Goal: Communication & Community: Answer question/provide support

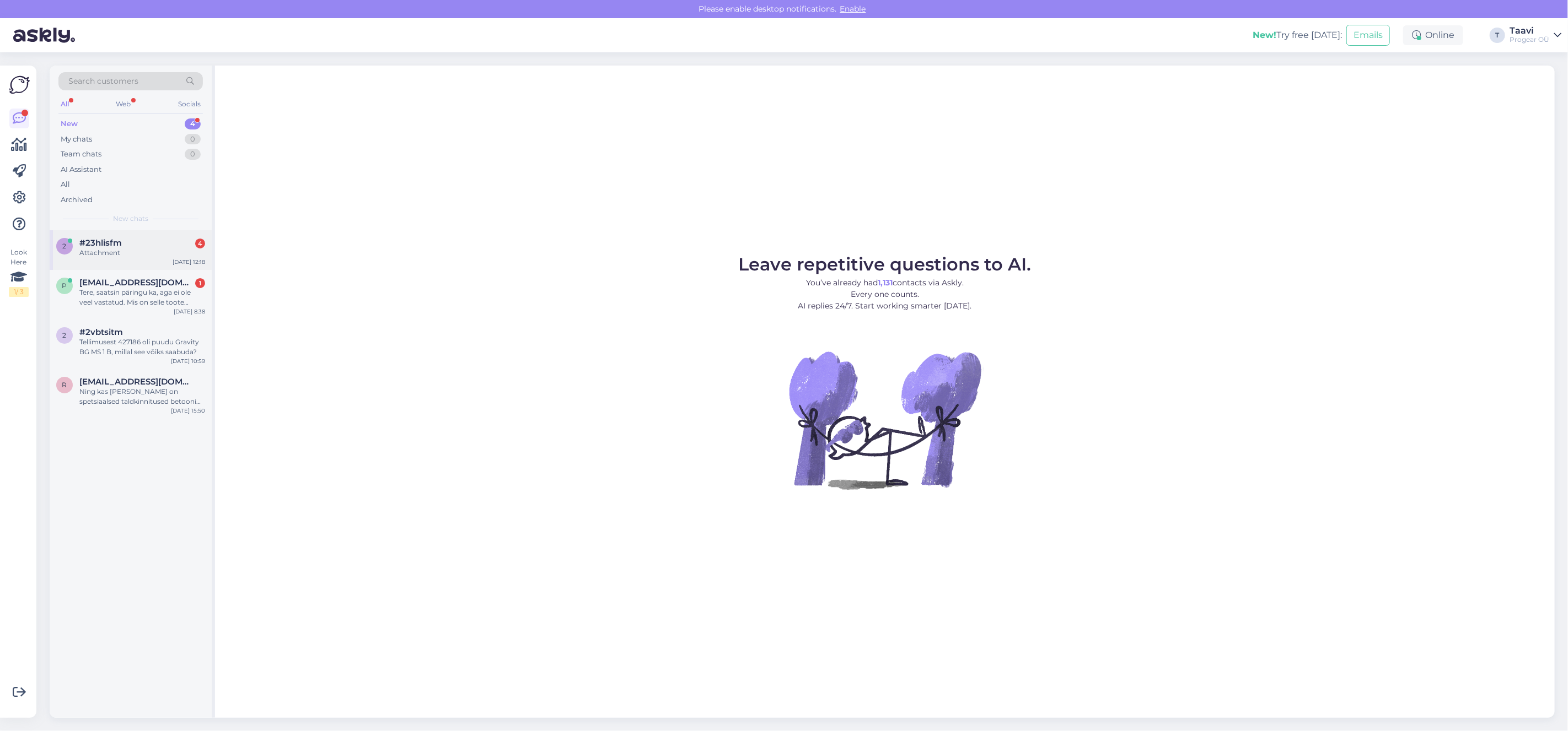
click at [168, 255] on div "Attachment" at bounding box center [142, 253] width 126 height 10
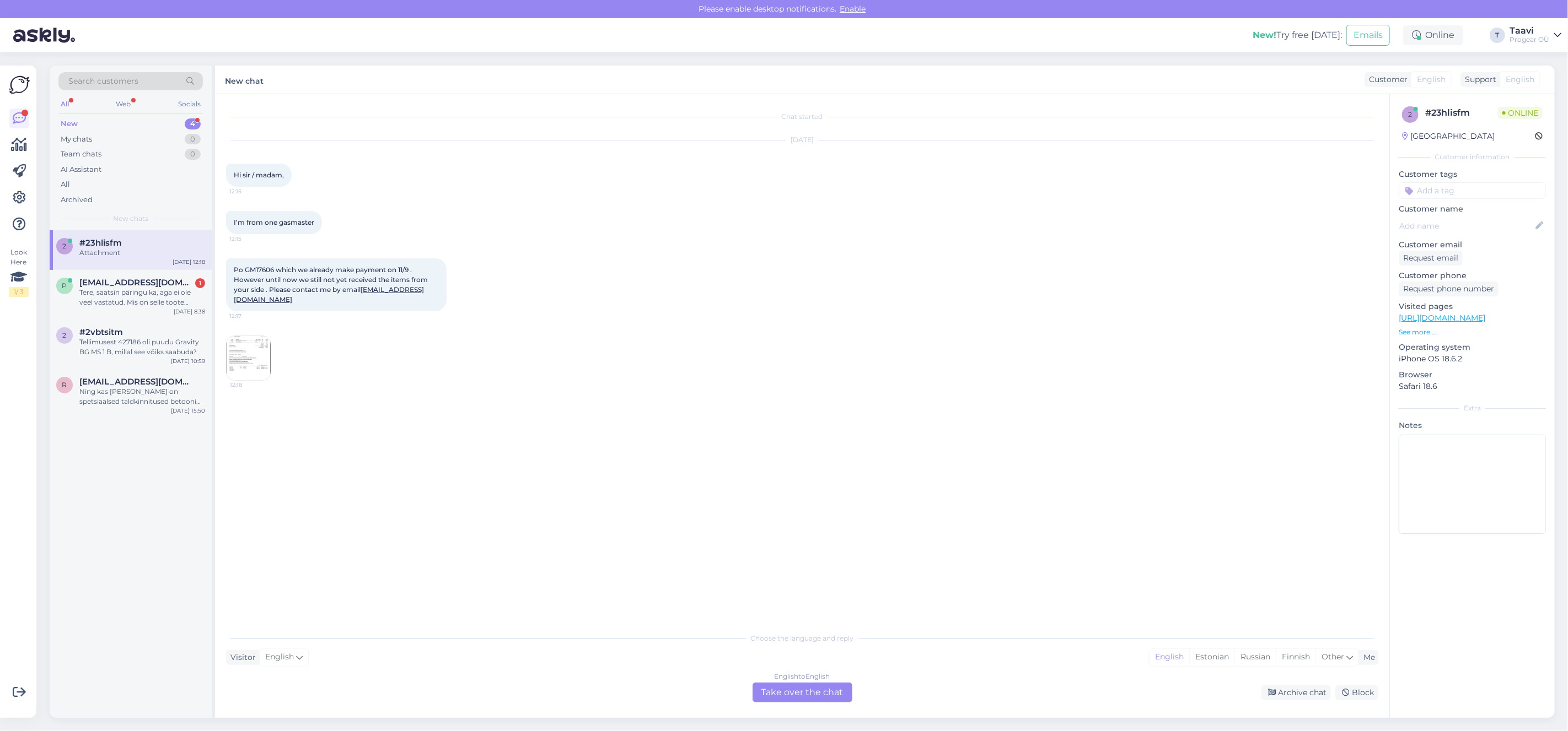
drag, startPoint x: 812, startPoint y: 691, endPoint x: 799, endPoint y: 688, distance: 13.3
click at [812, 690] on div "English to English Take over the chat" at bounding box center [803, 692] width 100 height 20
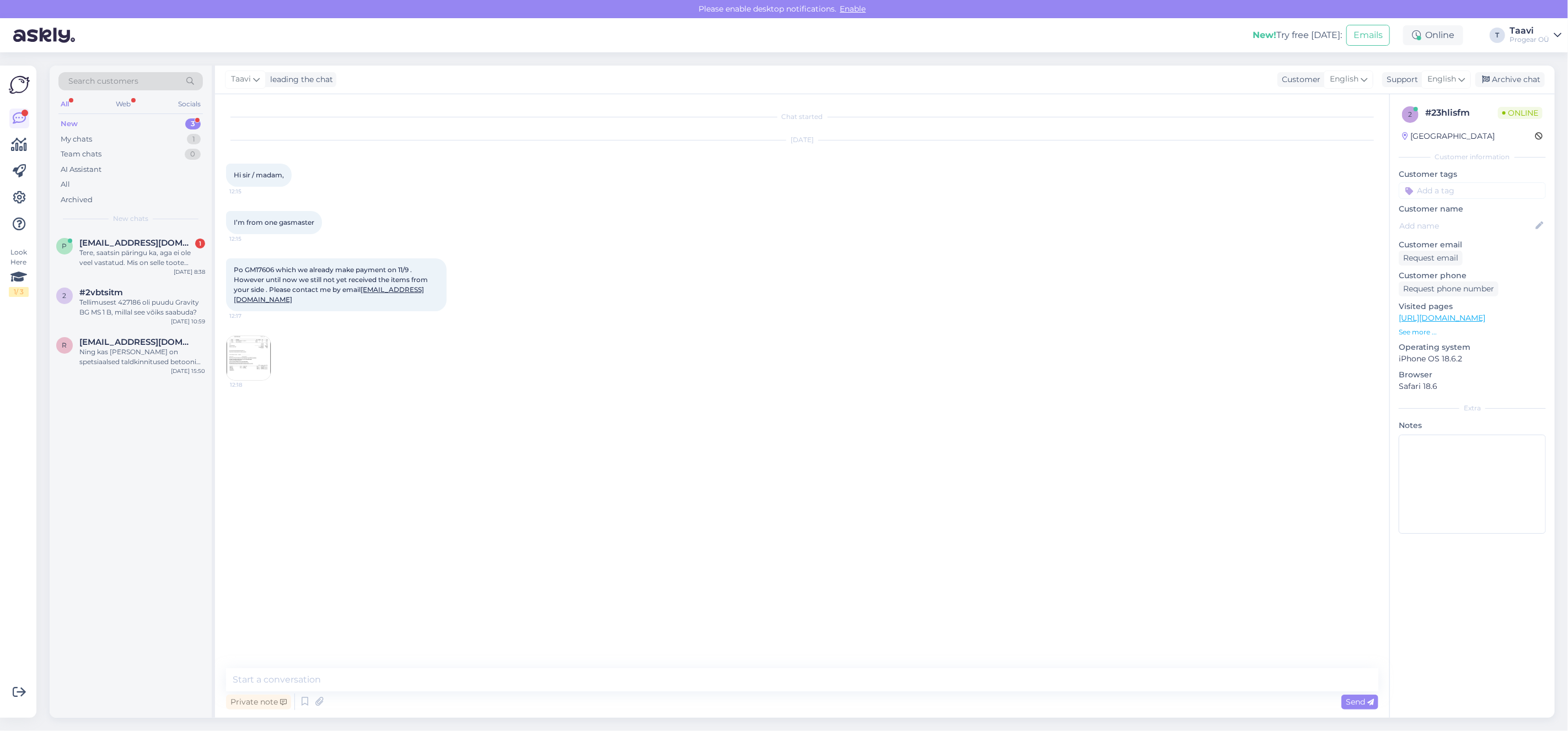
click at [245, 356] on img at bounding box center [249, 358] width 44 height 44
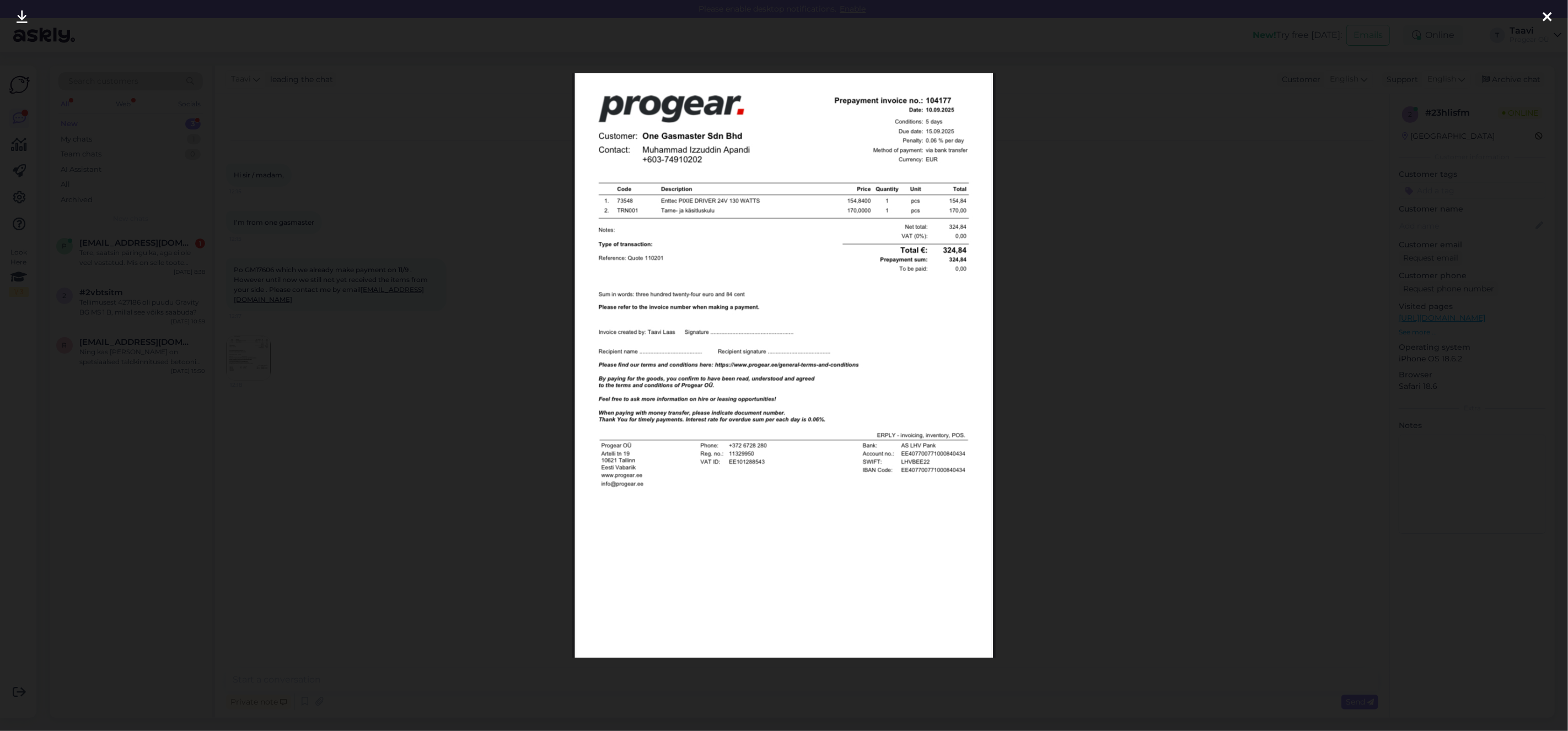
click at [101, 81] on div at bounding box center [784, 365] width 1568 height 731
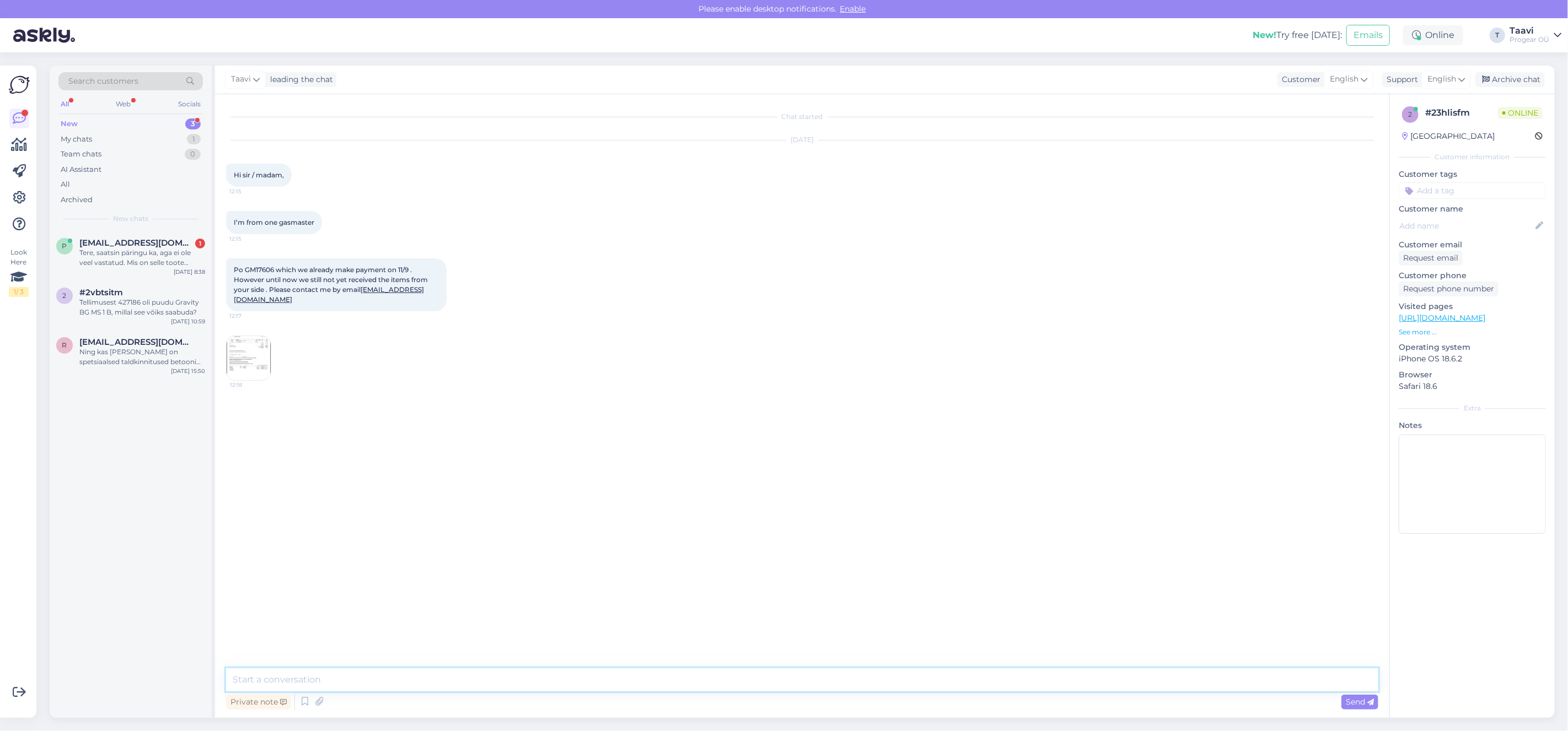
click at [410, 683] on textarea at bounding box center [802, 680] width 1152 height 23
click at [1358, 703] on span "Send" at bounding box center [1360, 702] width 28 height 10
click at [285, 683] on textarea at bounding box center [802, 680] width 1152 height 23
drag, startPoint x: 258, startPoint y: 675, endPoint x: 263, endPoint y: 680, distance: 7.1
click at [261, 679] on textarea "Hi" at bounding box center [802, 665] width 1152 height 50
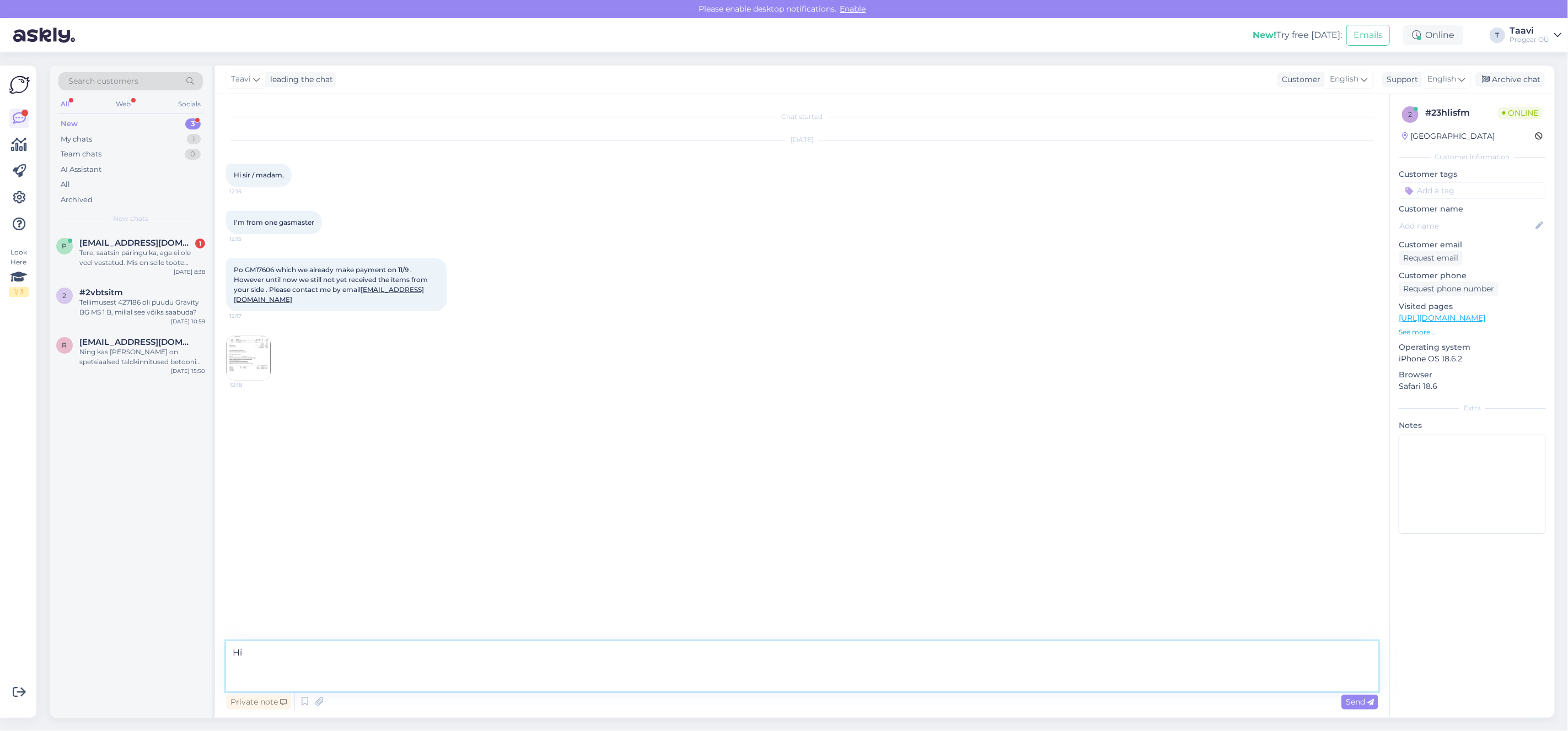
paste textarea "I received from omniva this tekst: Thank you for contacting us. The estimated t…"
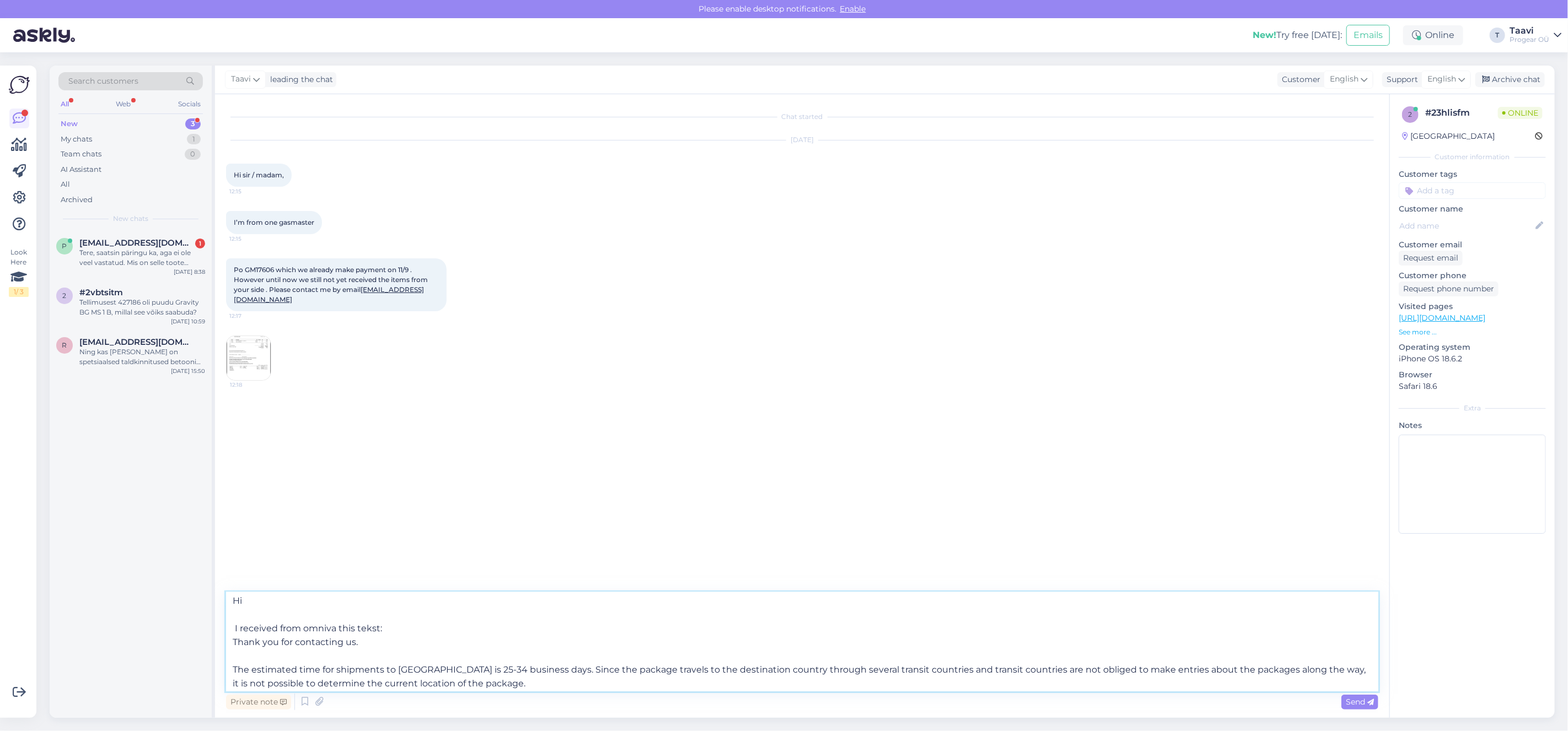
scroll to position [4, 0]
click at [303, 628] on textarea "Hi I received from omniva this tekst: Thank you for contacting us. The estimate…" at bounding box center [802, 641] width 1152 height 99
drag, startPoint x: 307, startPoint y: 627, endPoint x: 356, endPoint y: 644, distance: 51.9
click at [307, 627] on textarea "Hi I received from omniva this tekst: Thank you for contacting us. The estimate…" at bounding box center [802, 641] width 1152 height 99
type textarea "Hi I received from Omniva this tekst: Thank you for contacting us. The estimate…"
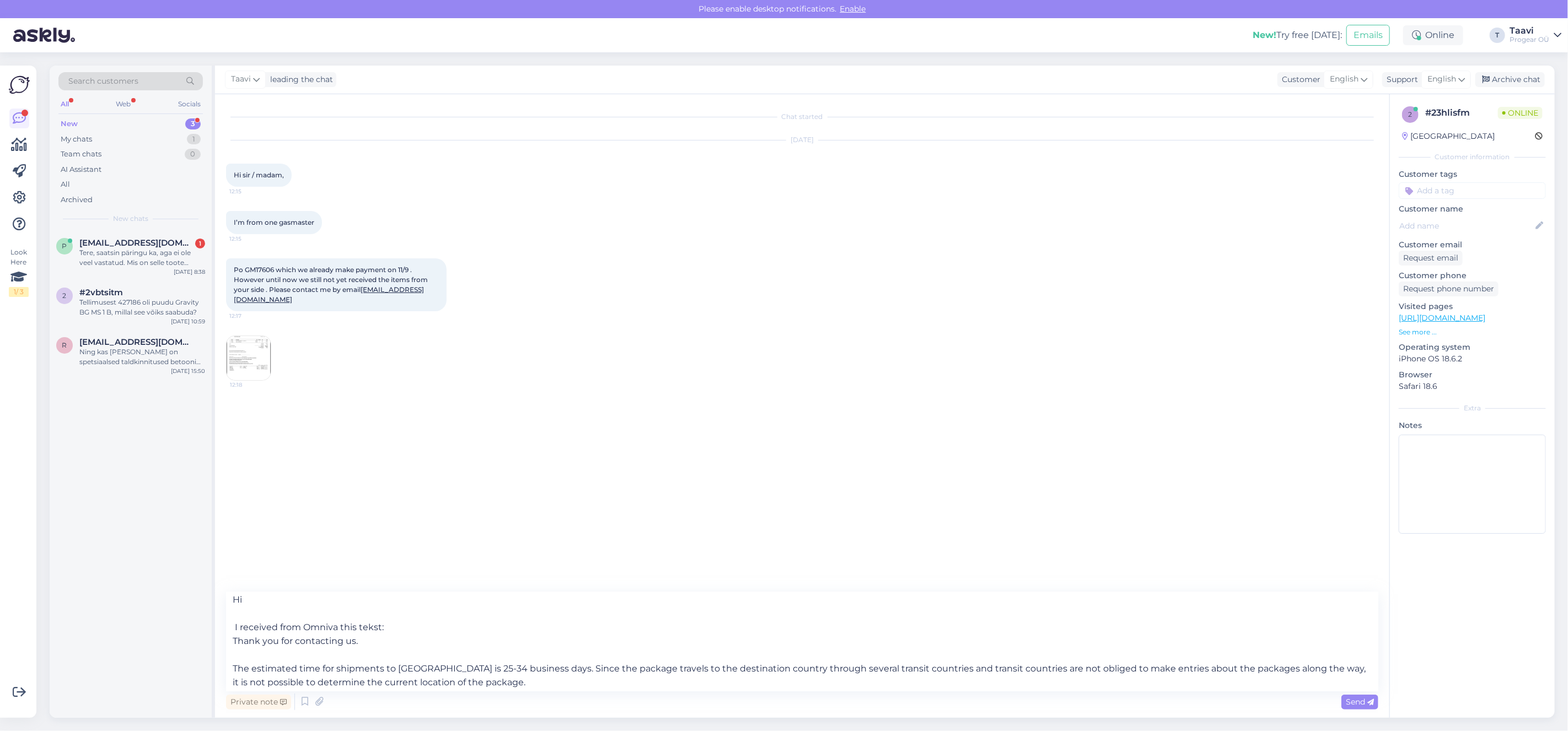
click at [1364, 704] on span "Send" at bounding box center [1360, 702] width 28 height 10
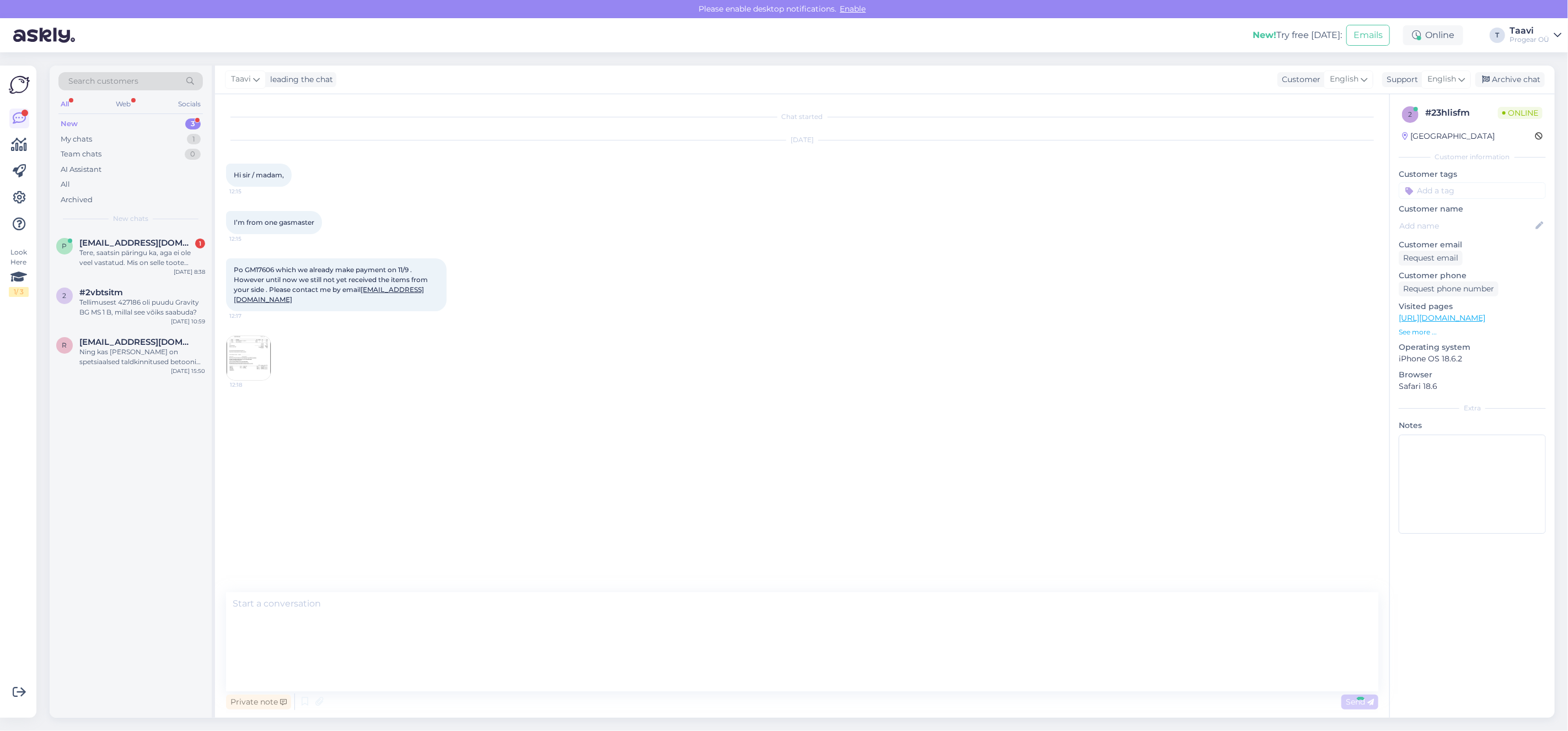
scroll to position [0, 0]
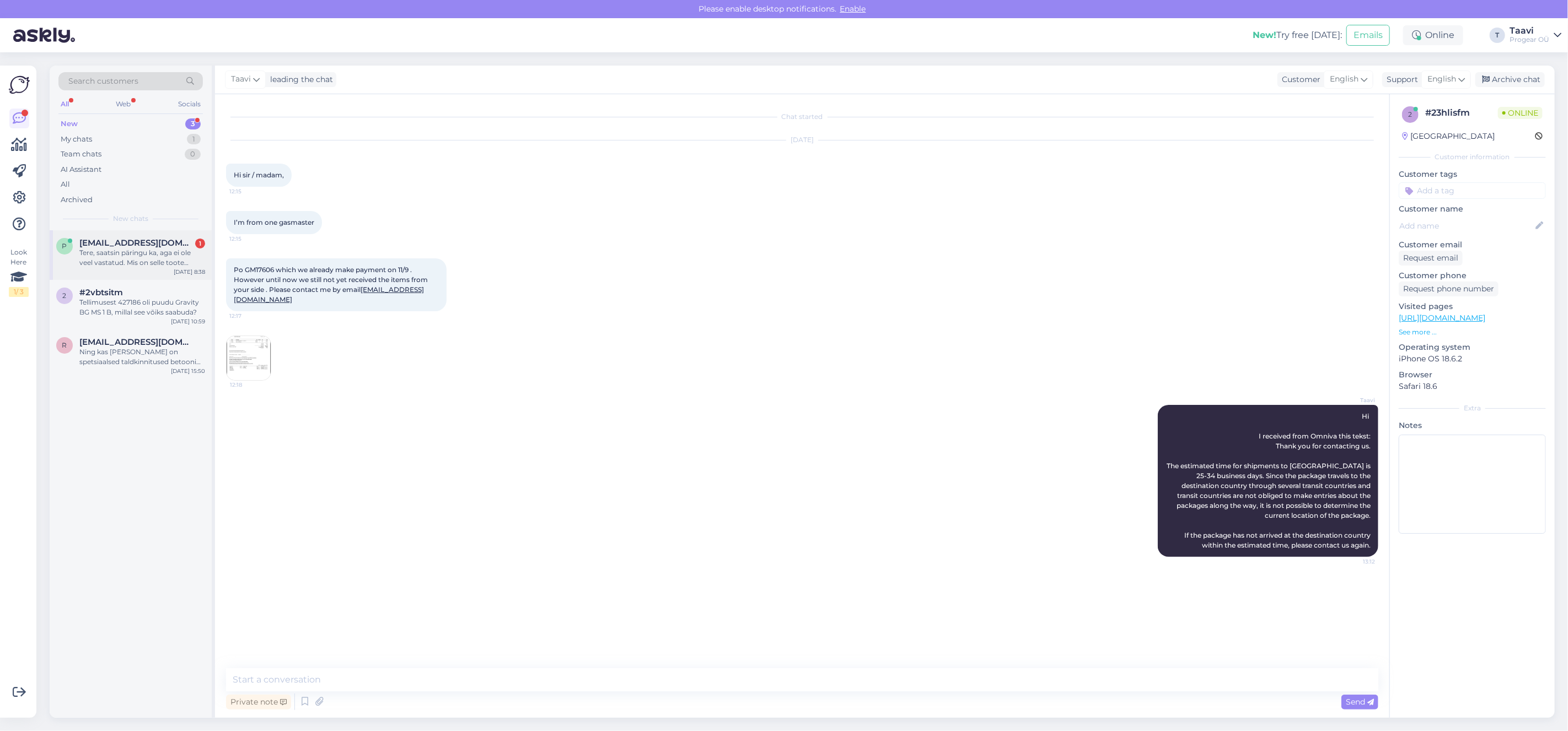
click at [123, 259] on div "Tere, saatsin päringu ka, aga ei ole veel vastatud. Mis on selle toote tarneaeg…" at bounding box center [142, 258] width 126 height 20
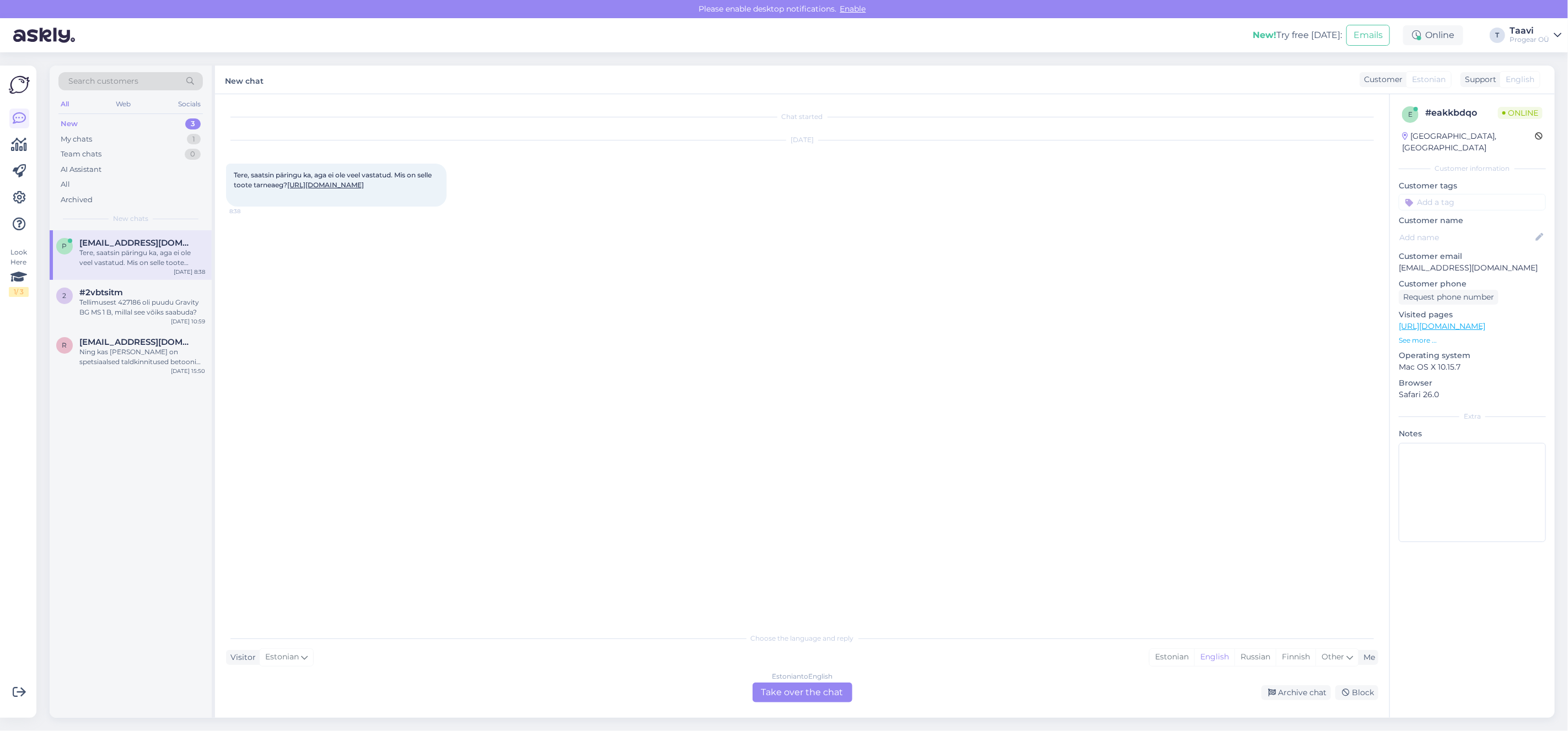
drag, startPoint x: 827, startPoint y: 688, endPoint x: 1090, endPoint y: 694, distance: 263.1
click at [828, 689] on div "Estonian to English Take over the chat" at bounding box center [803, 692] width 100 height 20
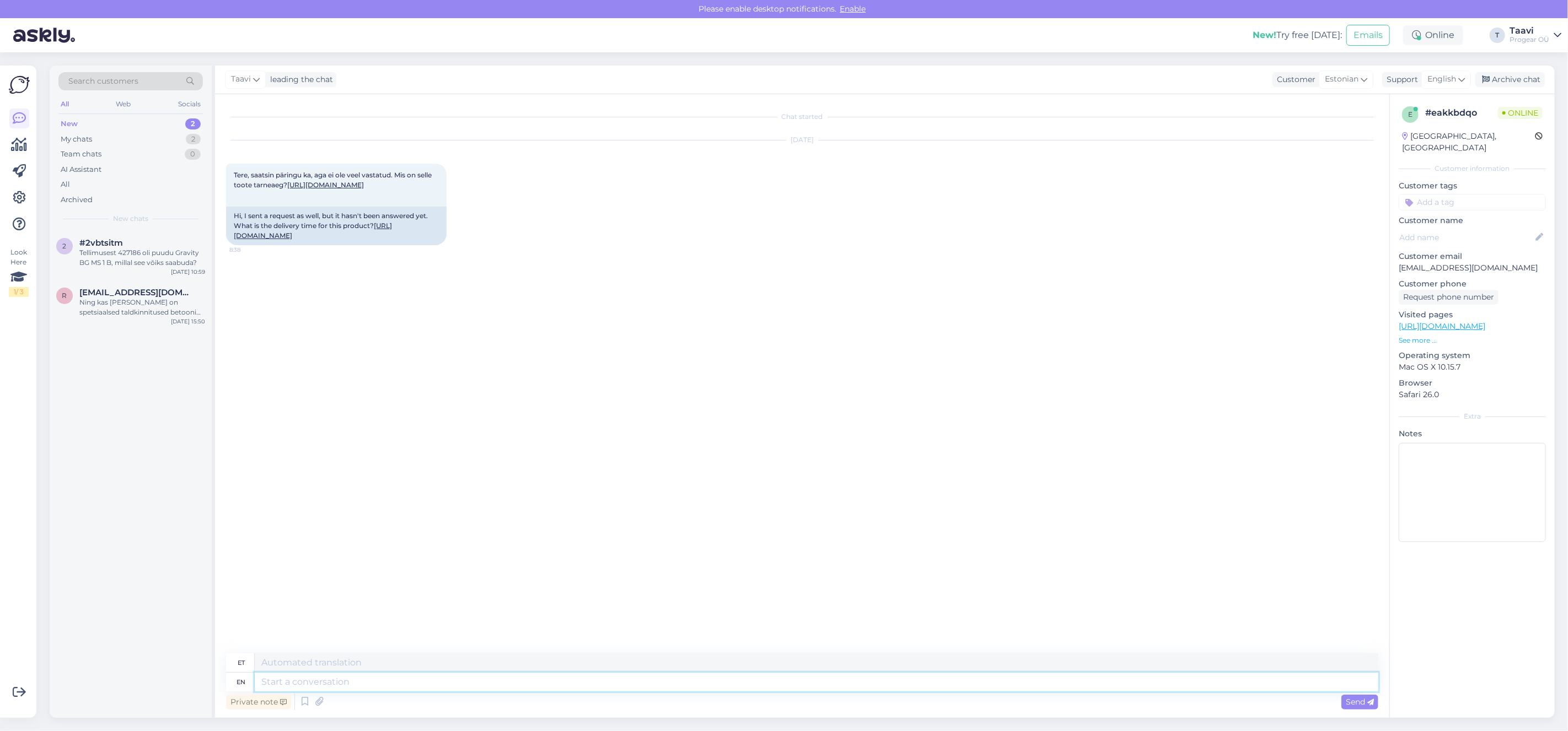
click at [314, 678] on textarea at bounding box center [816, 682] width 1124 height 19
type textarea "Tere"
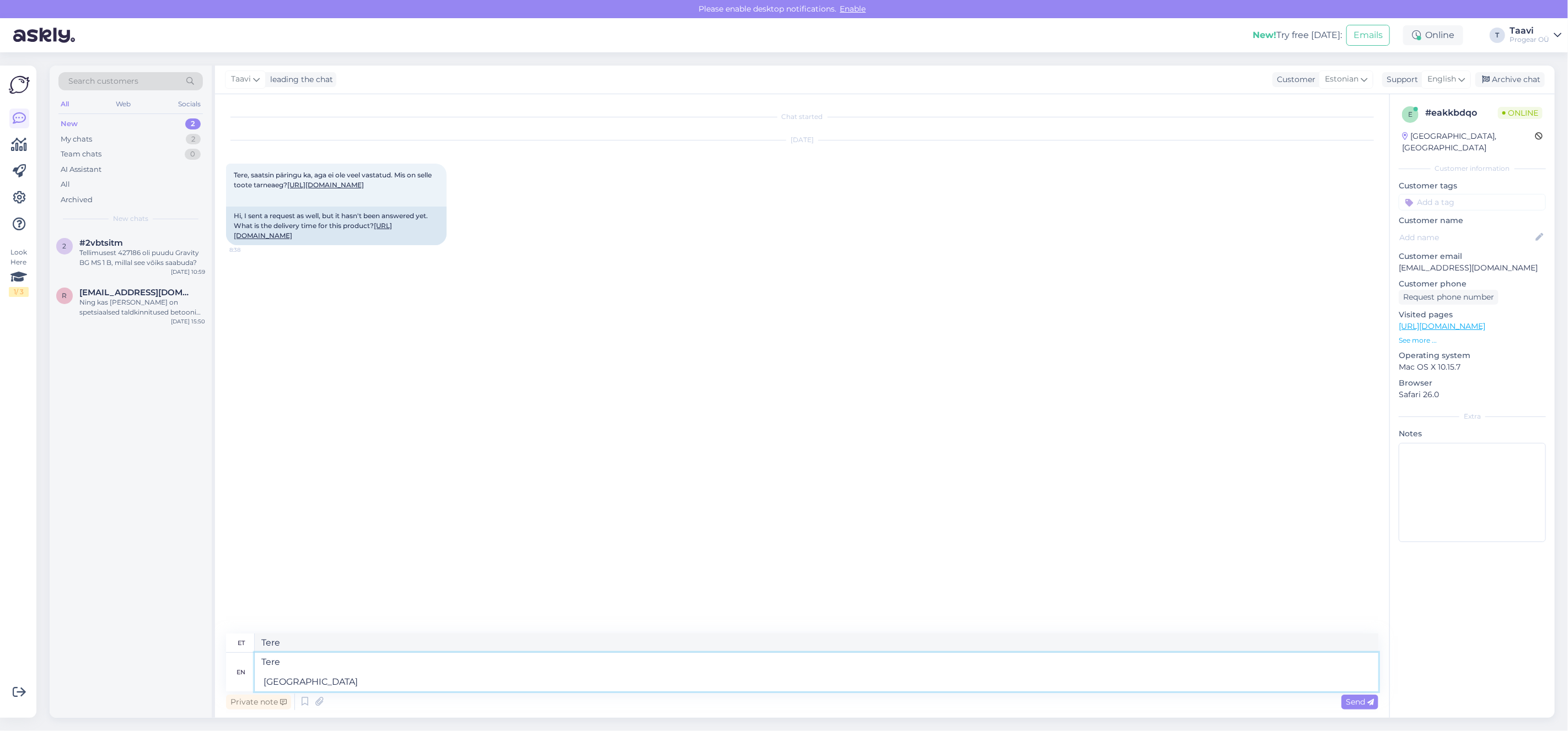
type textarea "Tere [GEOGRAPHIC_DATA]"
type textarea "Tere Vabandan hilise va"
type textarea "Tere Vabandan hilise"
type textarea "Tere Vabandan hilise vastamise pä"
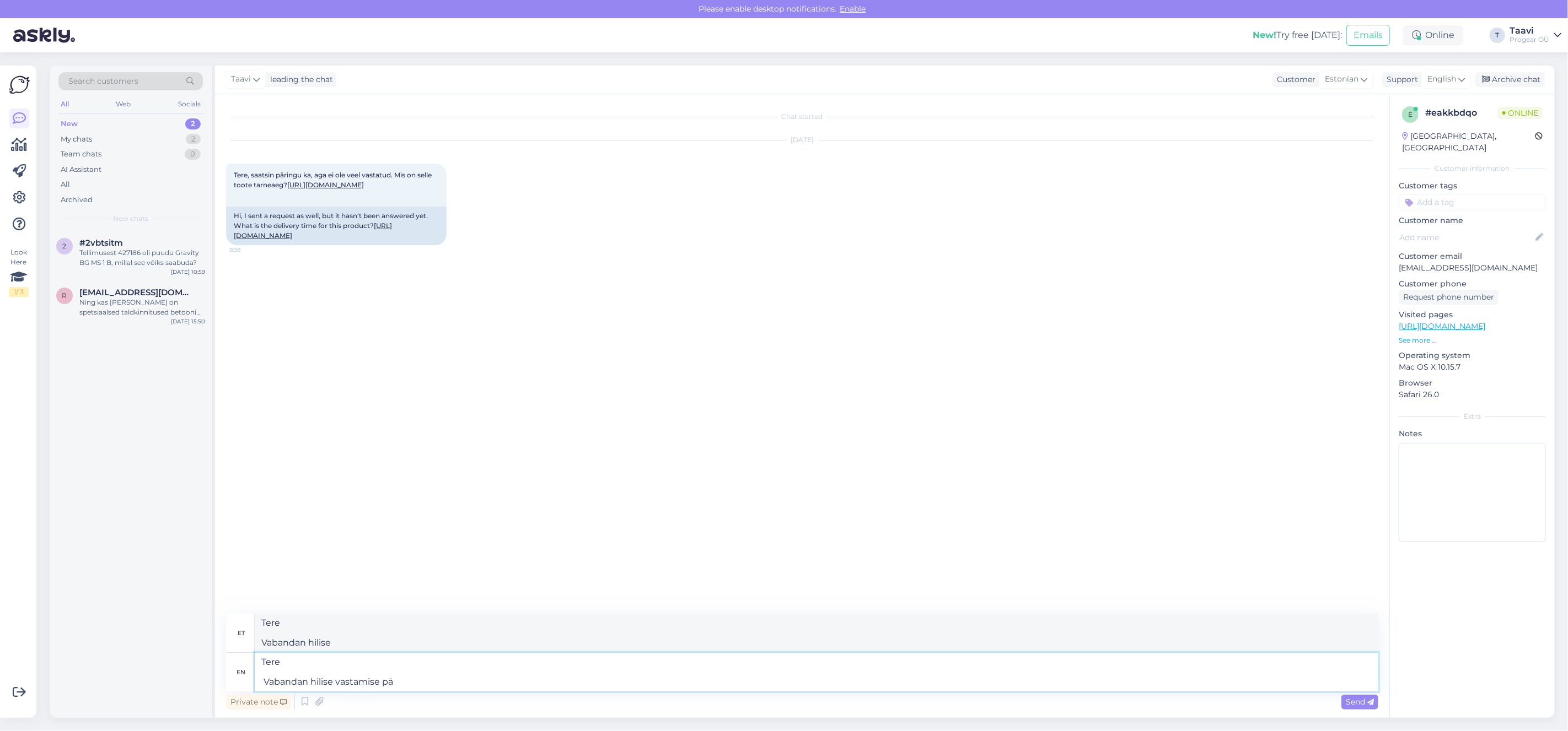
type textarea "Tere Vabandan hilise vastamise"
type textarea "Tere Vabandan hilise vastamise pärast."
type textarea "Tere Vabandan hilise vastamise pärast. Hetkel e"
type textarea "Tere Vabandan hilise vastamise pärast. Hetkel"
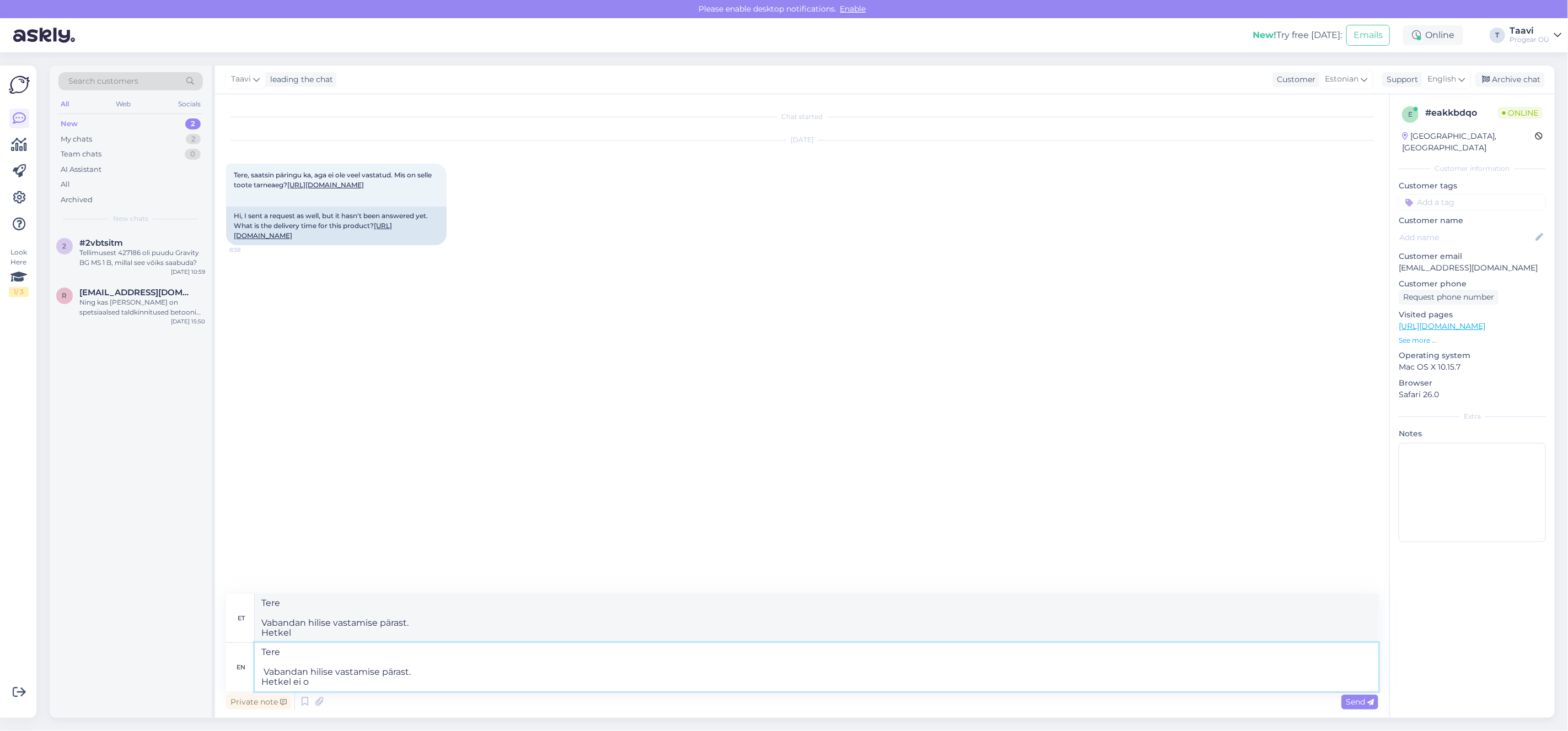
type textarea "Tere Vabandan hilise vastamise pärast. Hetkel ei os"
type textarea "Tere Vabandan hilise vastamise pärast. Hetkel ei"
type textarea "Tere Vabandan hilise vastamise pärast. Hetkel ei oska"
type textarea "Tere Vabandan hilise vastamise pärast. Hetkel ei oska öelda m"
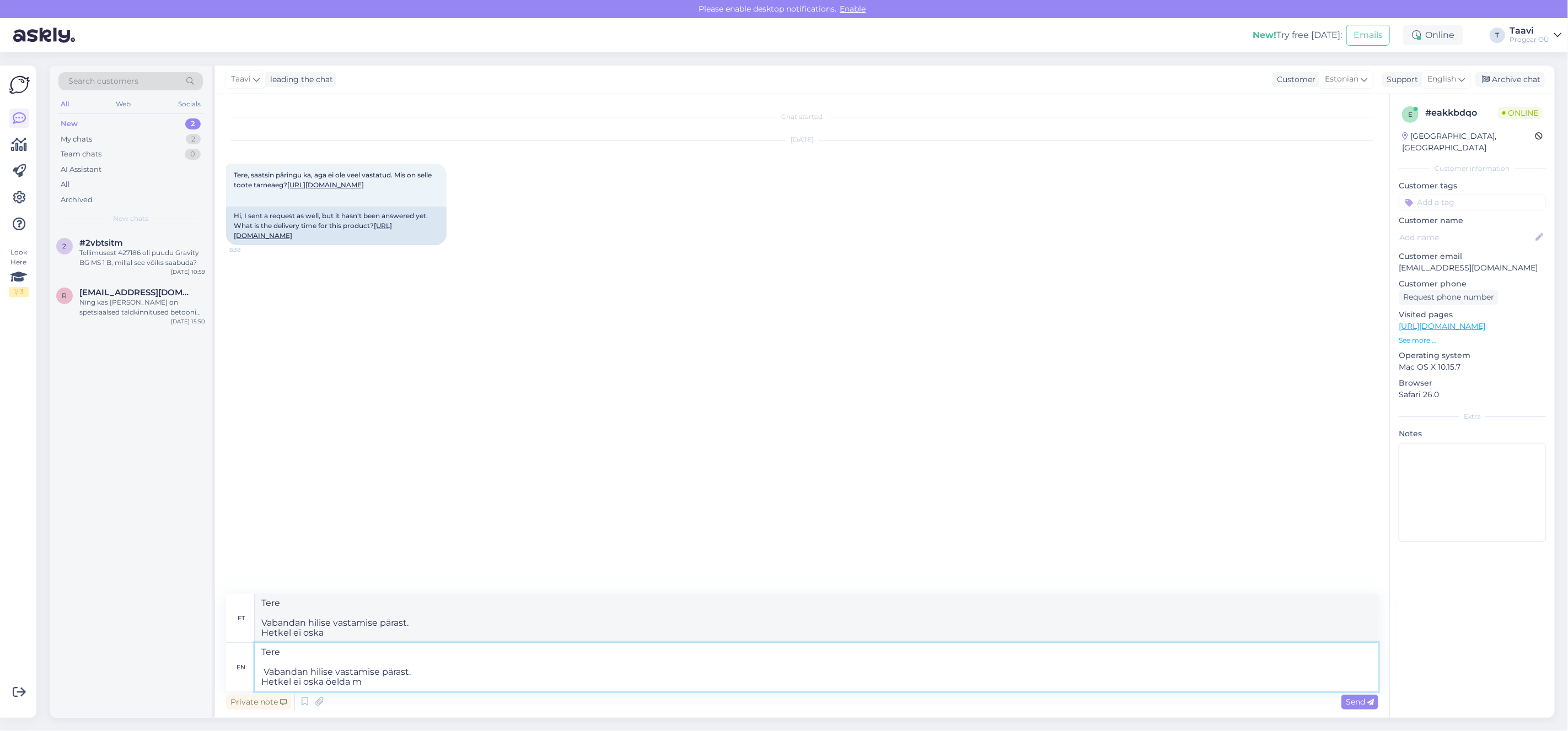
type textarea "Tere Vabandan hilise vastamise pärast. Hetkel ei oska öelda"
type textarea "Tere Vabandan hilise vastamise pärast. Hetkel ei oska öelda mialla"
type textarea "Tere Vabandan hilise vastamise pärast. Hetkel ei oska öelda miall"
type textarea "Tere Vabandan hilise vastamise pärast. Hetkel ei oska öelda miallal"
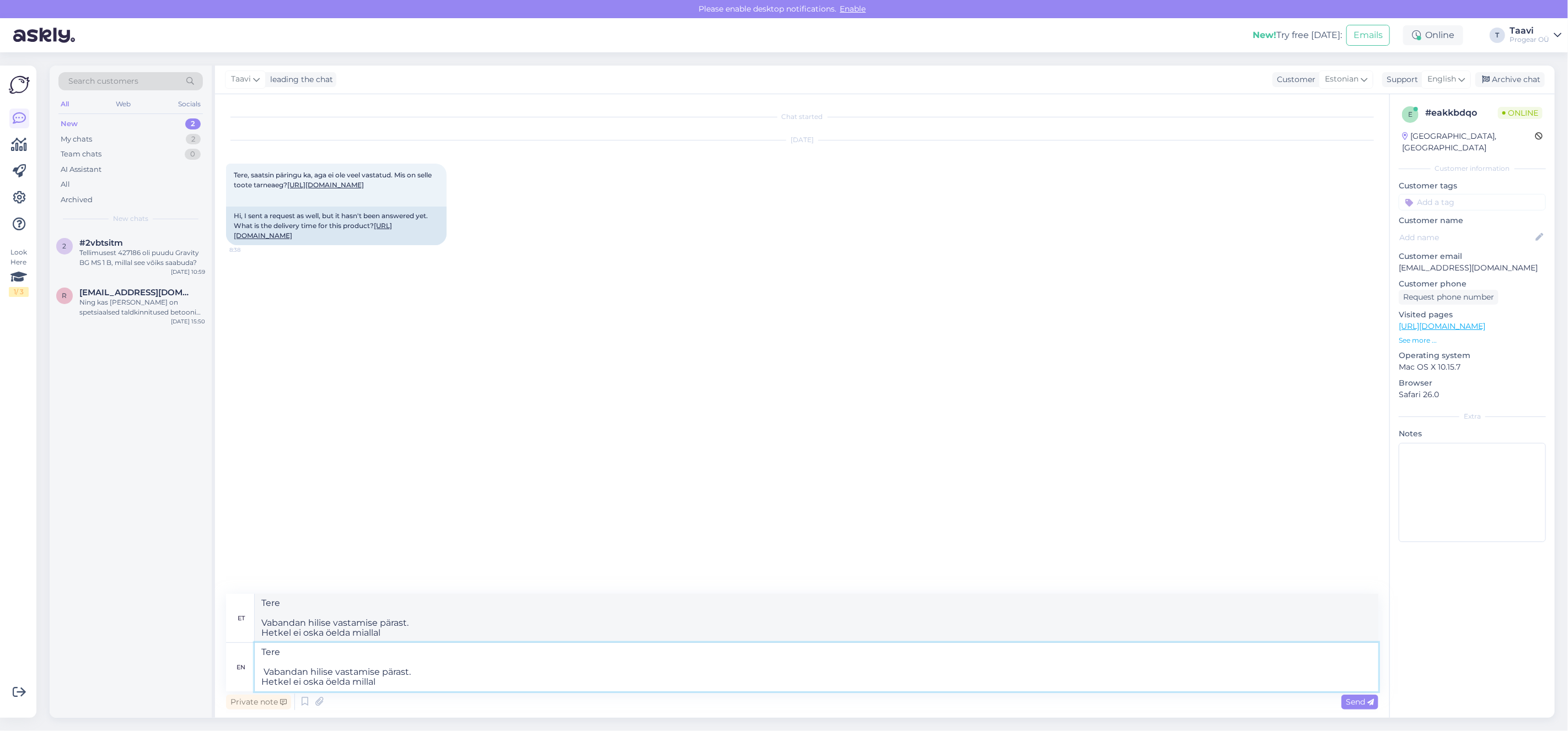
type textarea "Tere Vabandan hilise vastamise pärast. Hetkel ei oska öelda millal m"
type textarea "Tere Vabandan hilise vastamise pärast. Hetkel ei oska öelda millal"
type textarea "Tere Vabandan hilise vastamise pärast. Hetkel ei oska öelda millal meil"
type textarea "Tere Vabandan hilise vastamise pärast. Hetkel ei oska öelda millal meil uus"
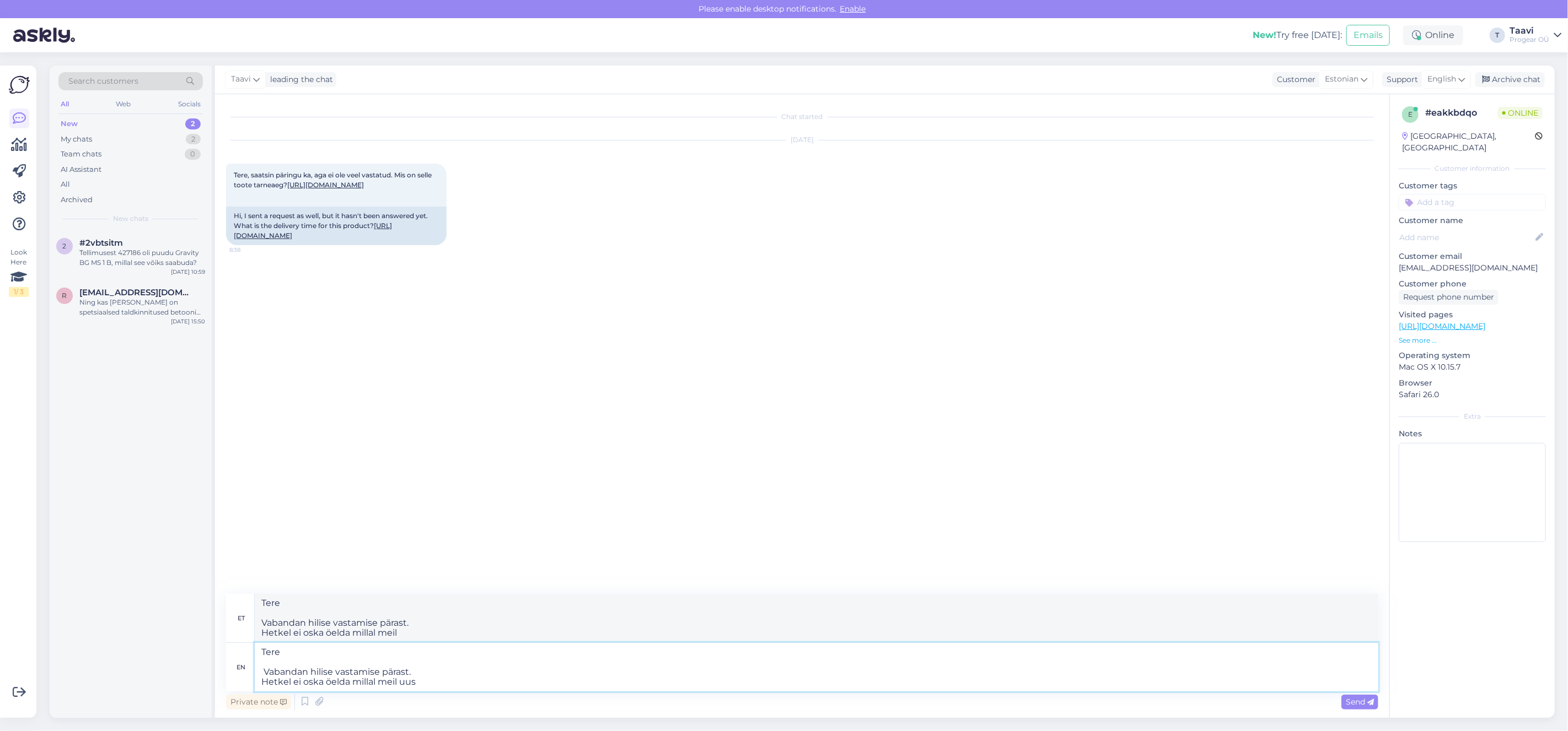
type textarea "Tere Vabandan hilise vastamise pärast. Hetkel ei oska öelda millal meil uus"
type textarea "Tere Vabandan hilise vastamise pärast. Hetkel ei oska öelda millal meil uus tel…"
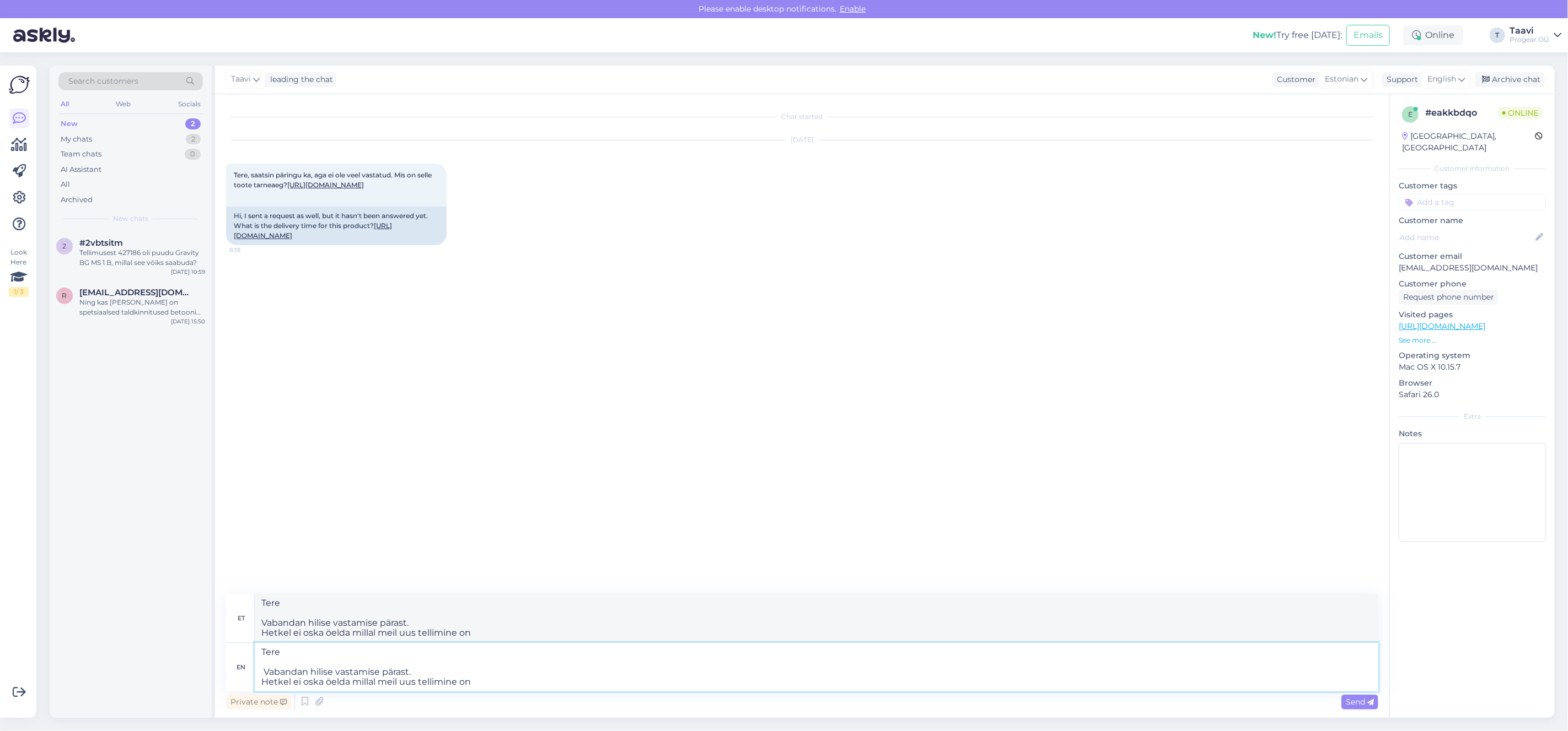
click at [497, 683] on textarea "Tere Vabandan hilise vastamise pärast. Hetkel ei oska öelda millal meil uus tel…" at bounding box center [816, 667] width 1124 height 48
type textarea "Tere Vabandan hilise vastamise pärast. Hetkel ei oska öelda millal meil uus tel…"
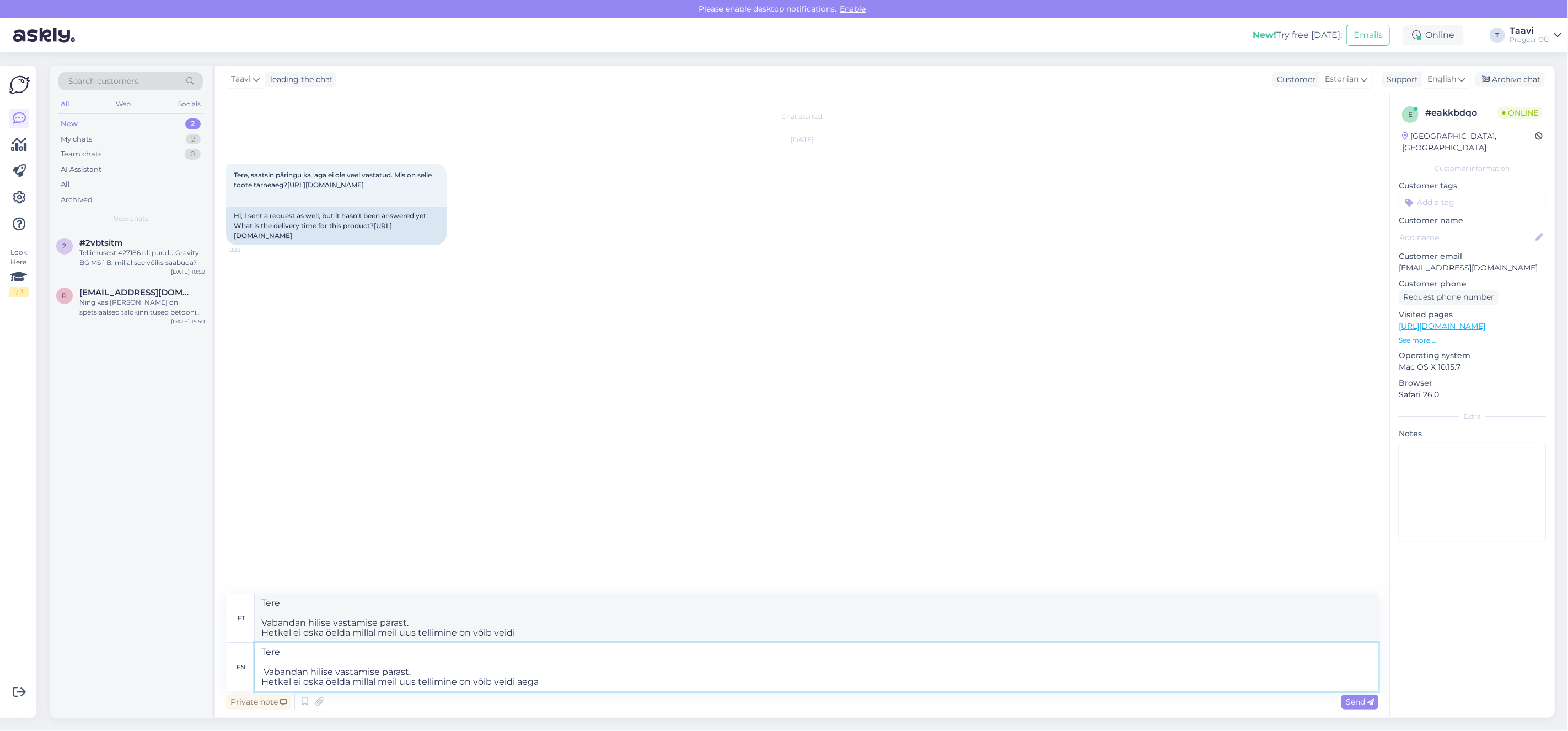
type textarea "Tere Vabandan hilise vastamise pärast. Hetkel ei oska öelda millal meil uus tel…"
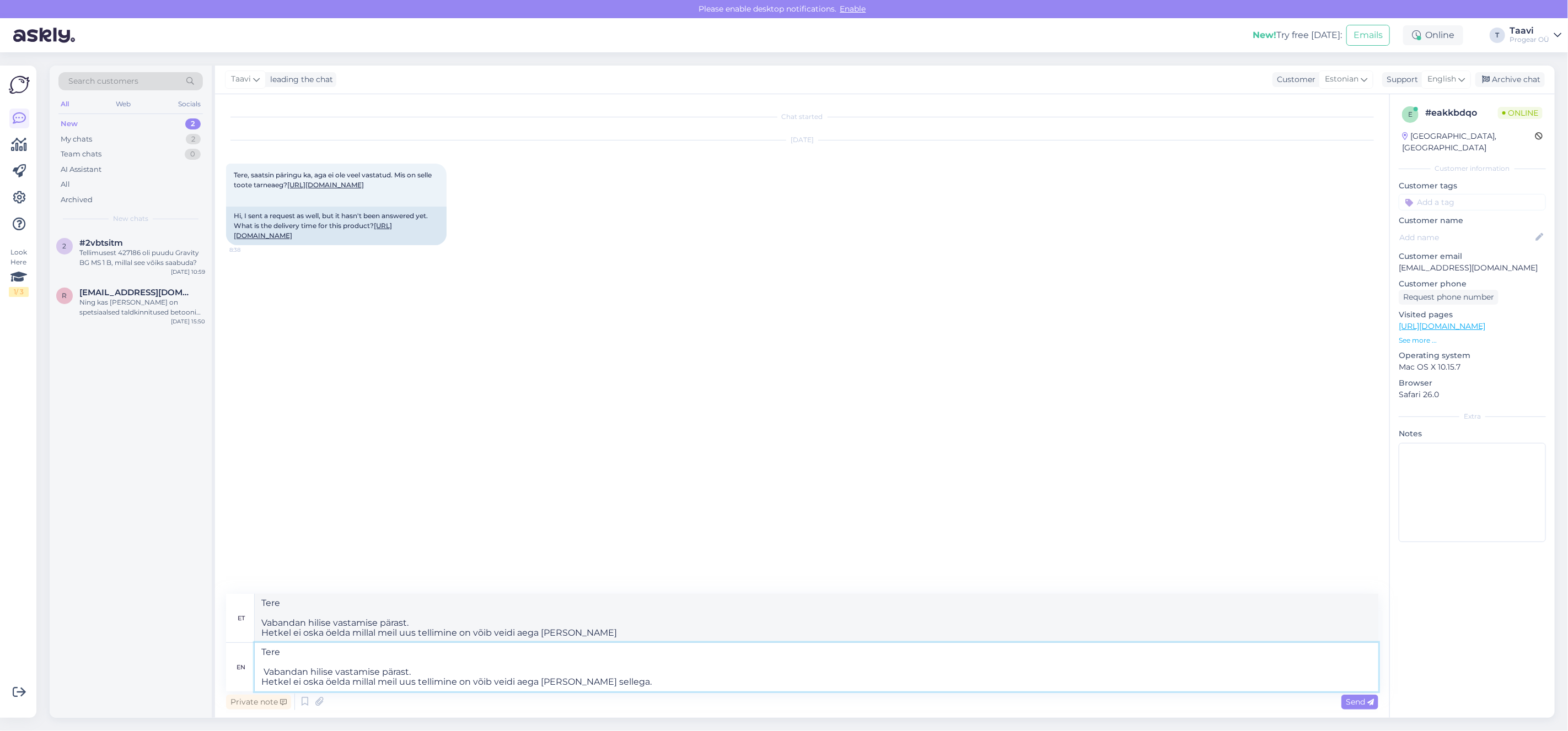
type textarea "Tere Vabandan hilise vastamise pärast. Hetkel ei oska öelda millal meil uus tel…"
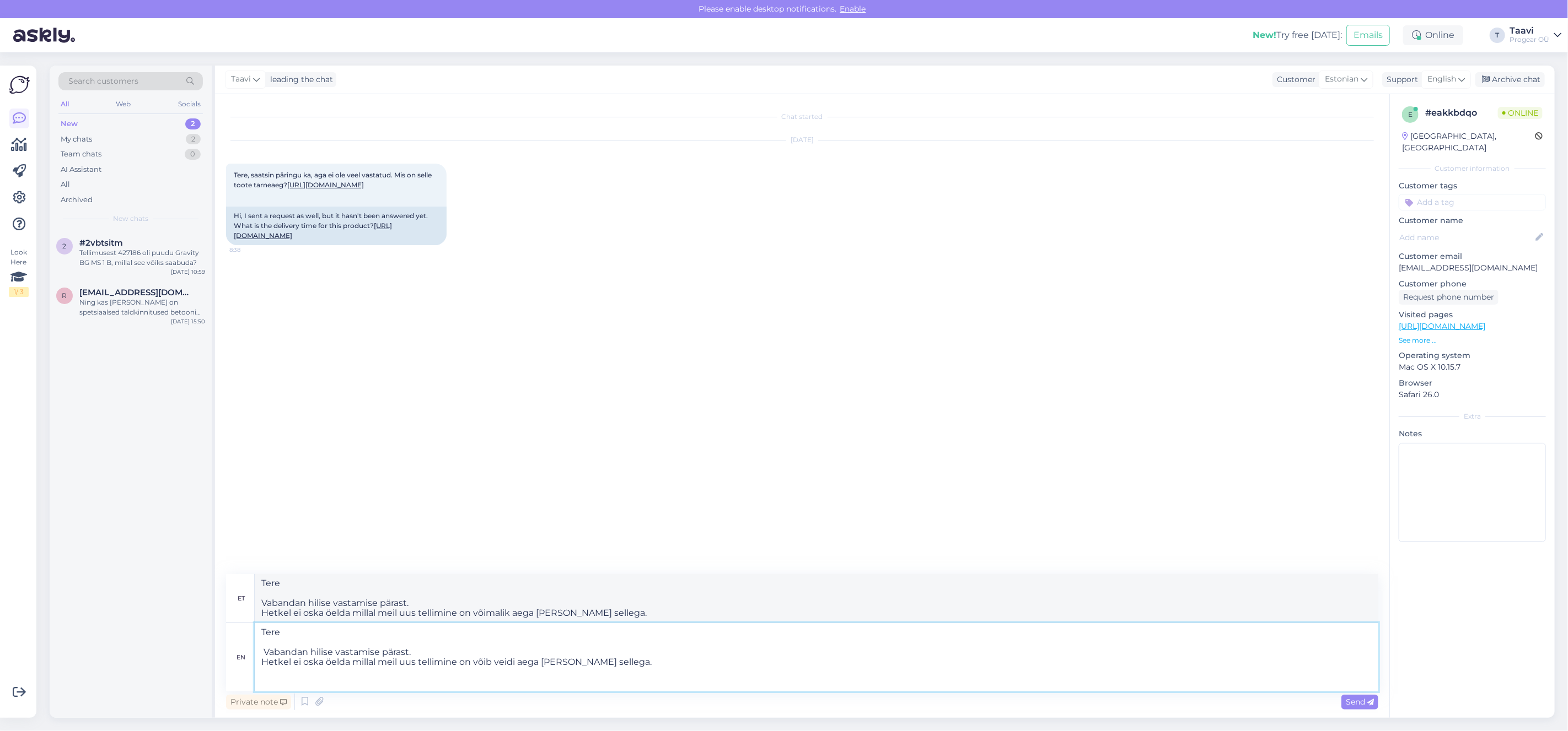
type textarea "Tere Vabandan hilise vastamise pärast. Hetkel ei oska öelda millal meil uus tel…"
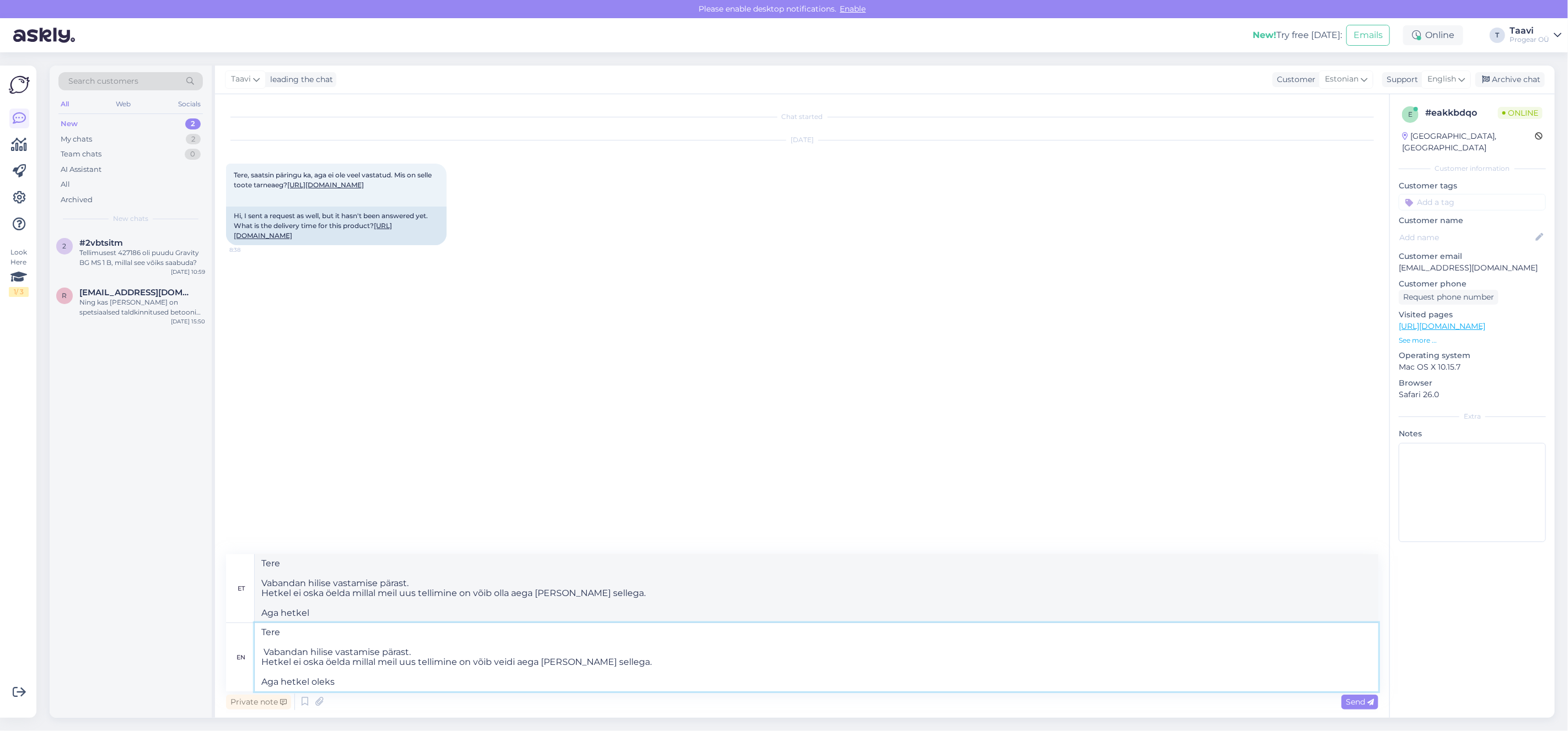
type textarea "Tere Vabandan hilise vastamise pärast. Hetkel ei oska öelda millal meil uus tel…"
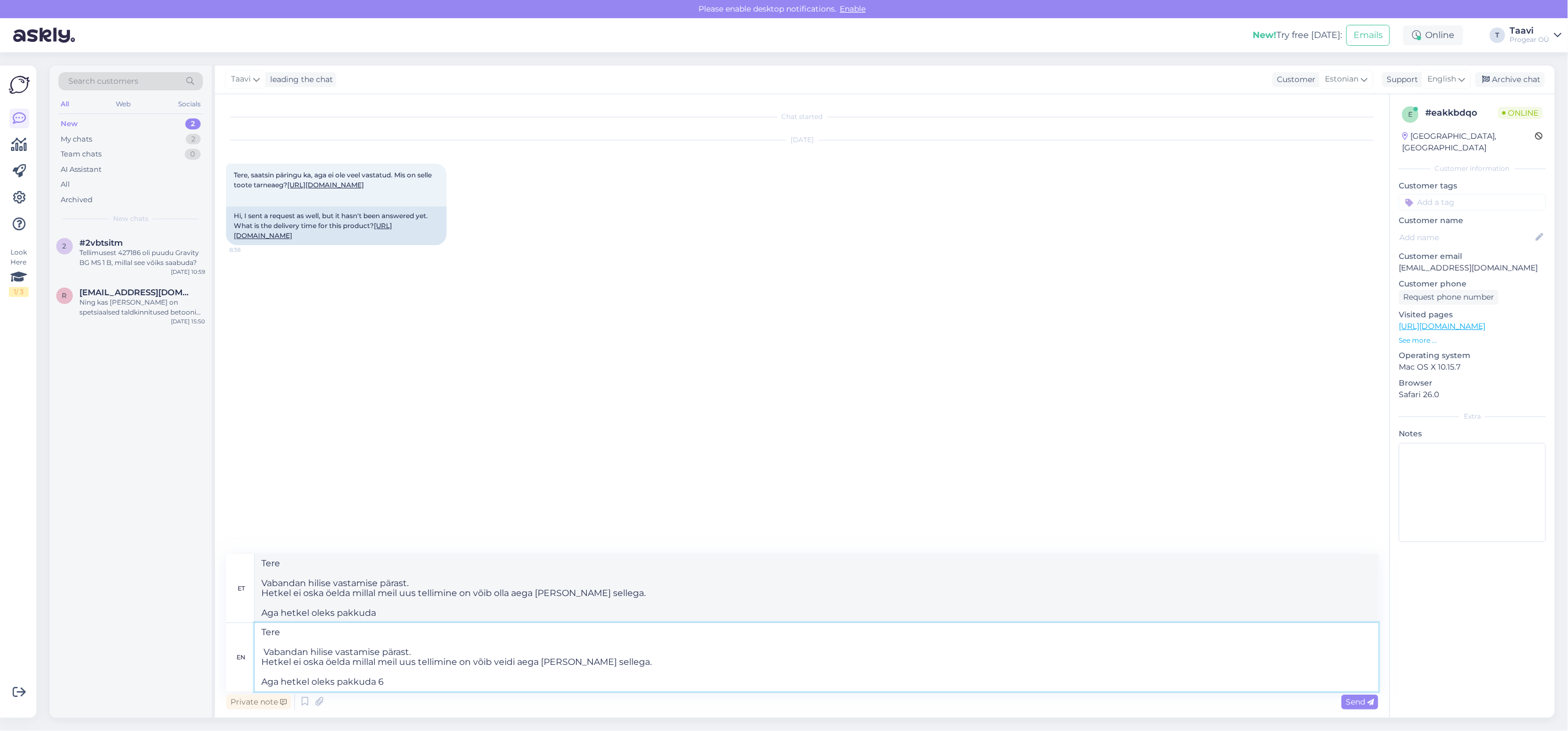
type textarea "Tere Vabandan hilise vastamise pärast. Hetkel ei oska öelda millal meil uus tel…"
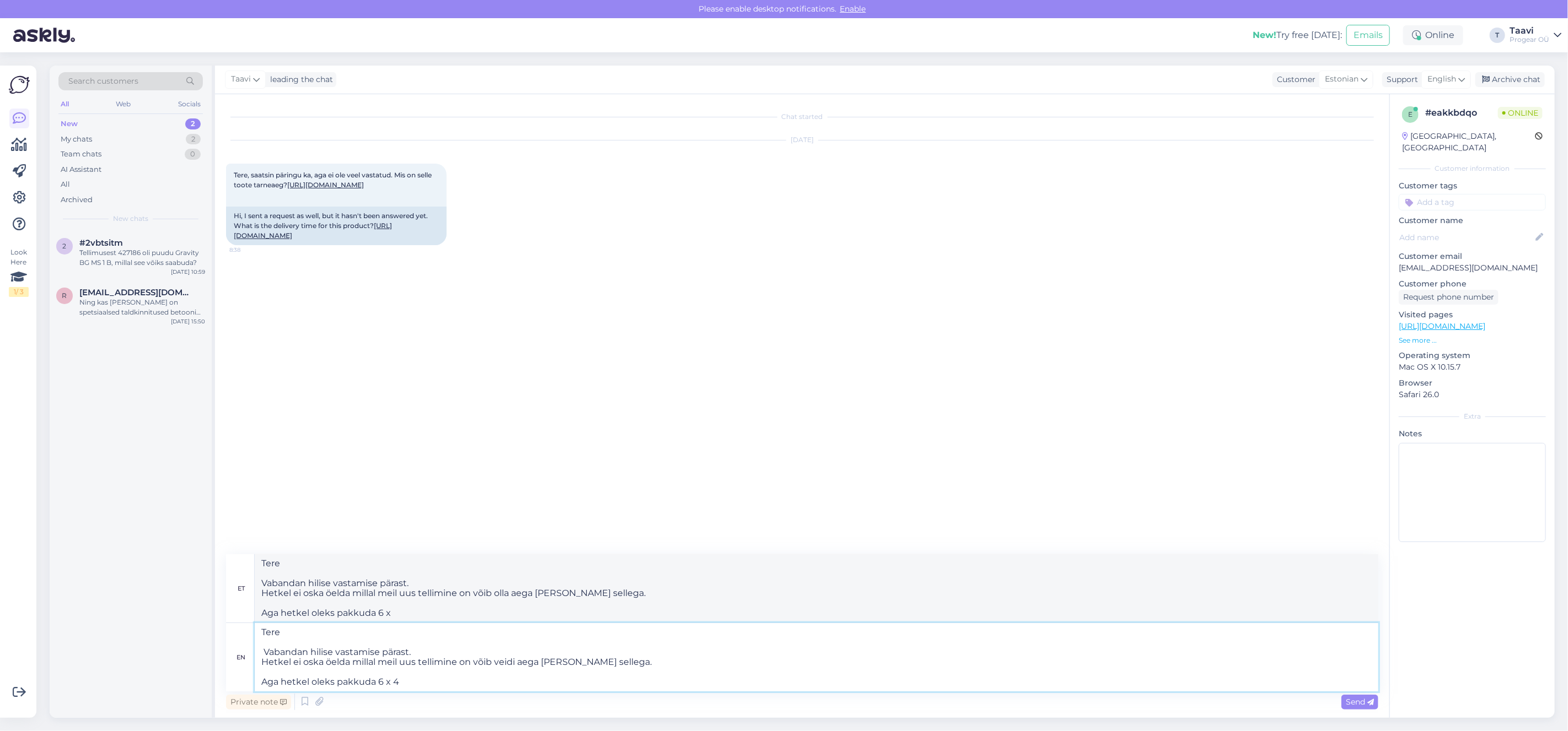
type textarea "Tere Vabandan hilise vastamise pärast. Hetkel ei oska öelda millal meil uus tel…"
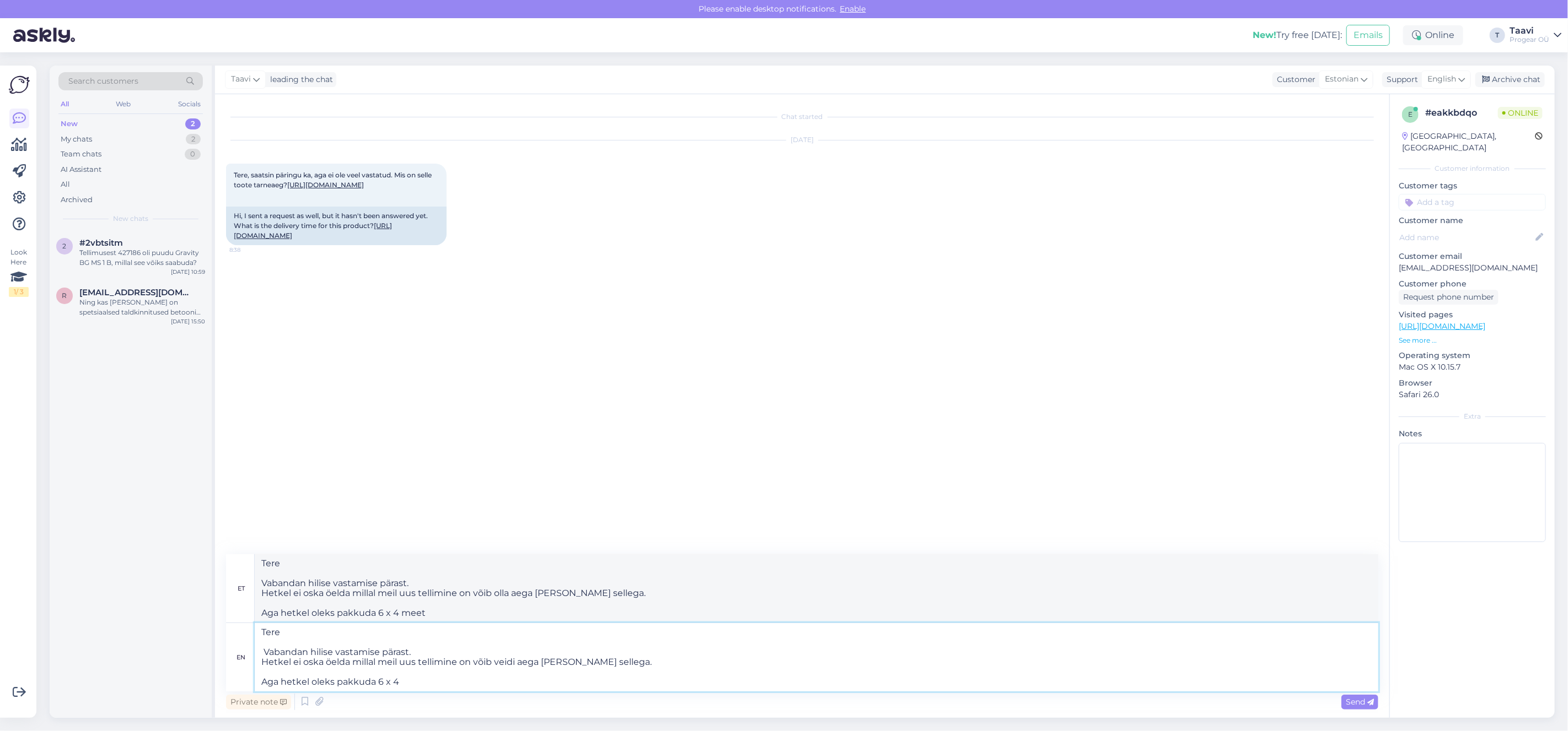
type textarea "Tere Vabandan hilise vastamise pärast. Hetkel ei oska öelda millal meil uus tel…"
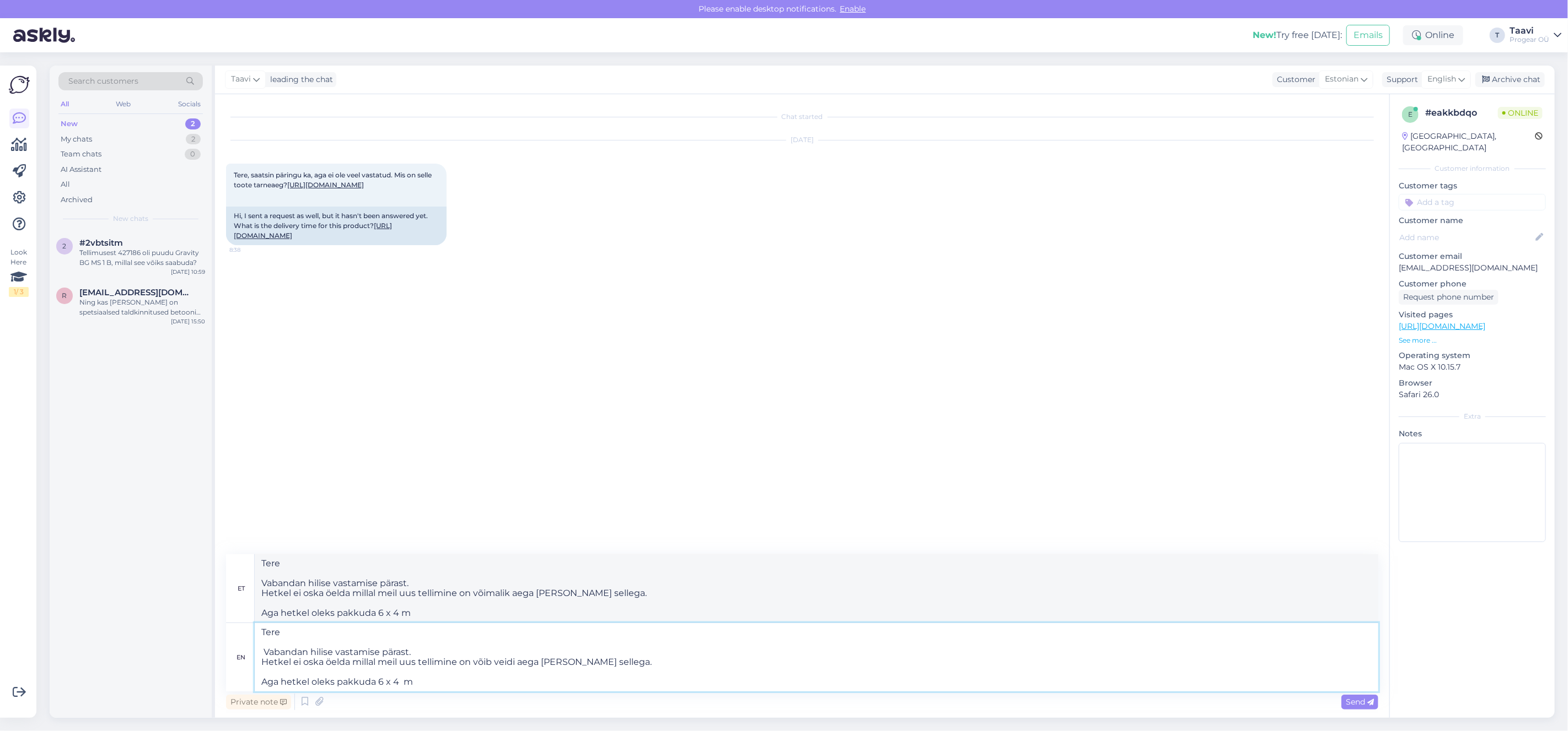
type textarea "Tere Vabandan hilise vastamise pärast. Hetkel ei oska öelda millal meil uus tel…"
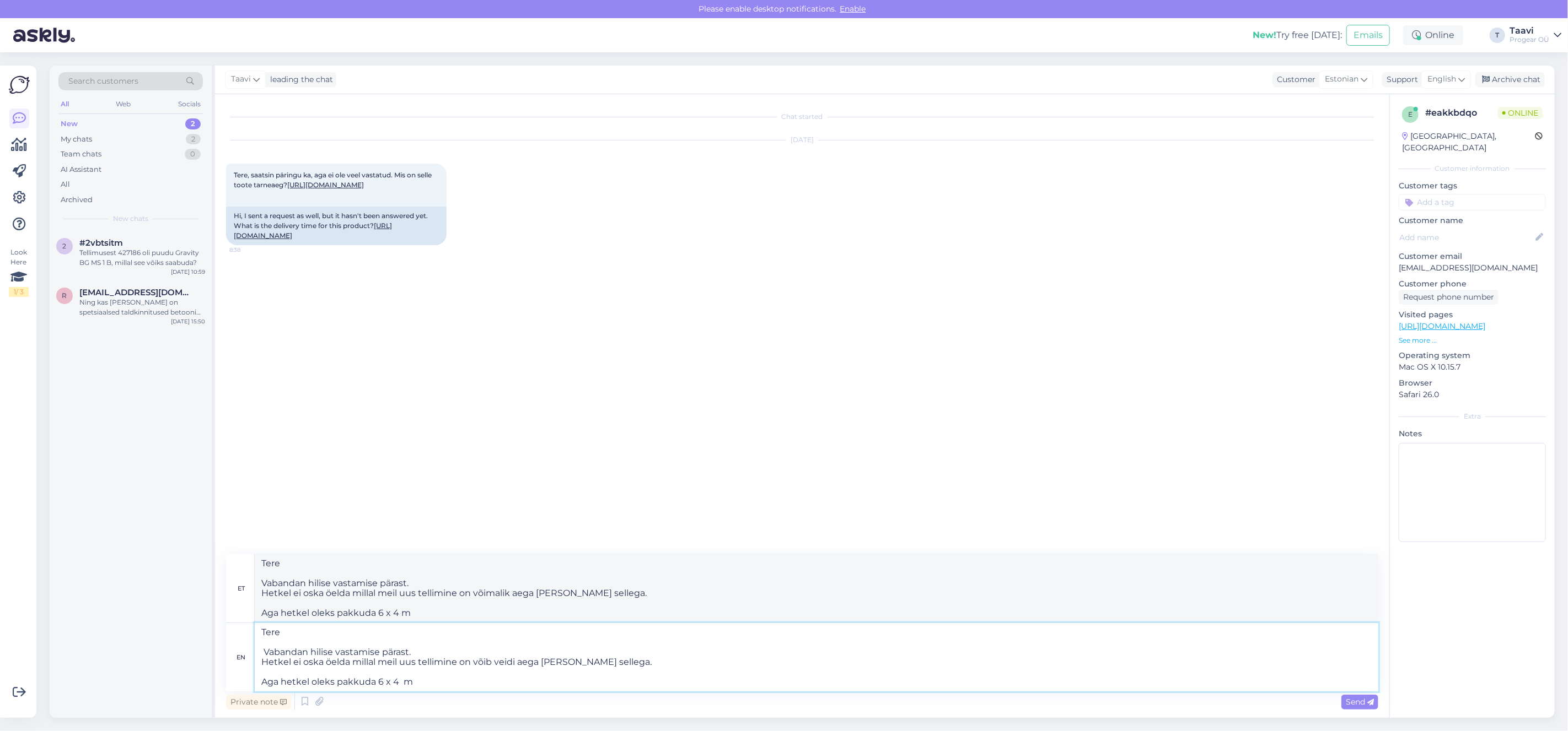
type textarea "Tere Vabandan hilise vastamise pärast. Hetkel ei oska öelda millal meil uus tel…"
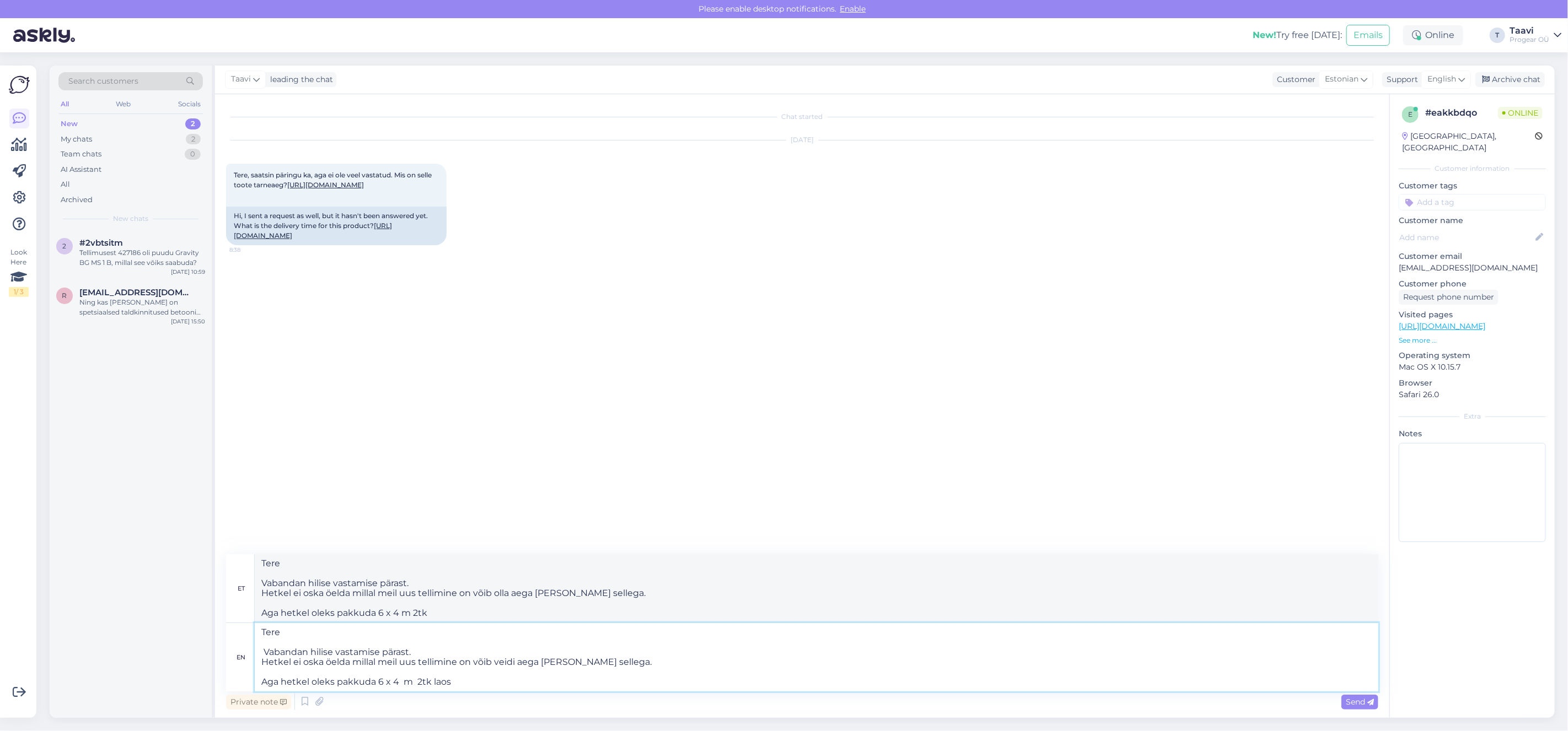
type textarea "Tere Vabandan hilise vastamise pärast. Hetkel ei oska öelda millal meil uus tel…"
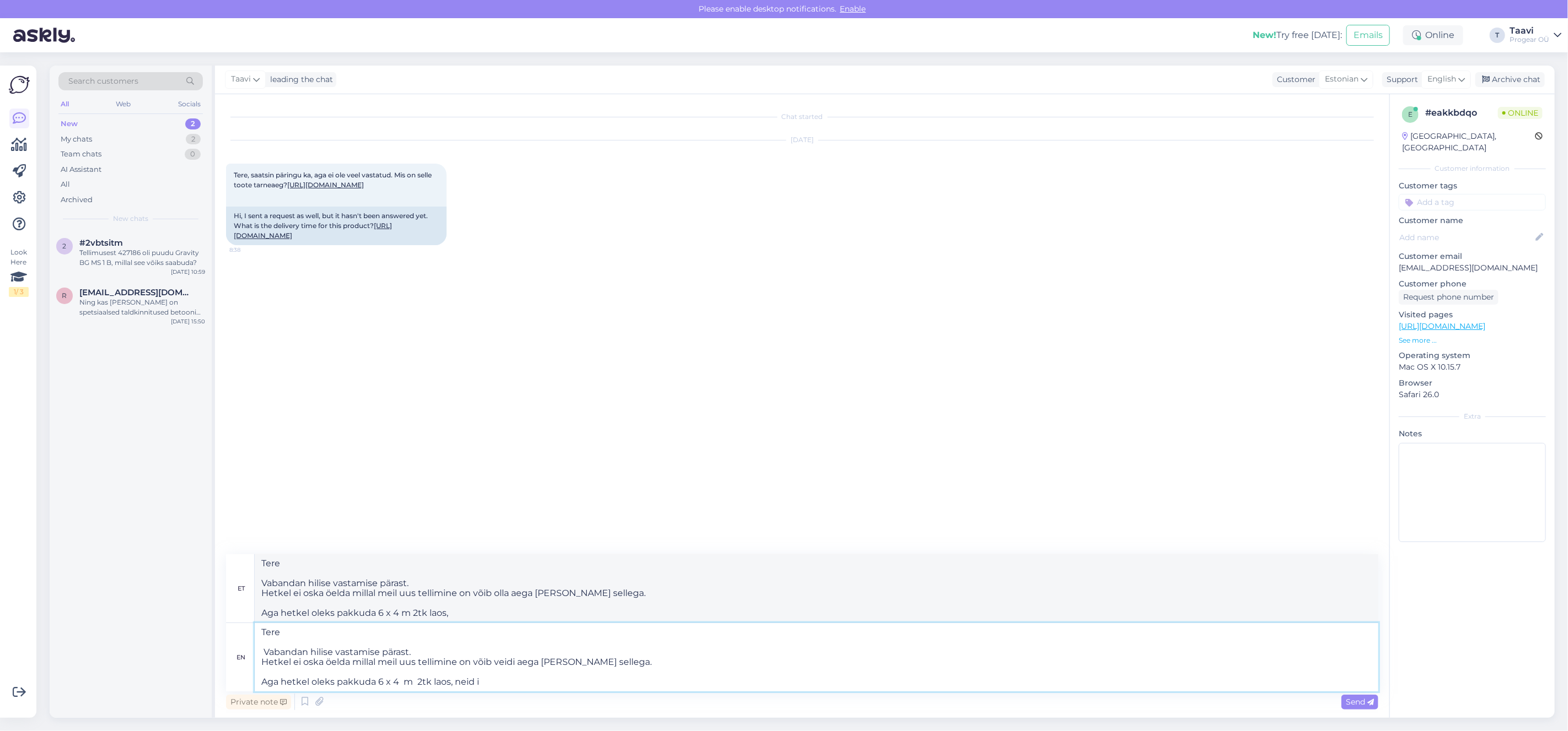
type textarea "Tere Vabandan hilise vastamise pärast. Hetkel ei oska öelda millal meil uus tel…"
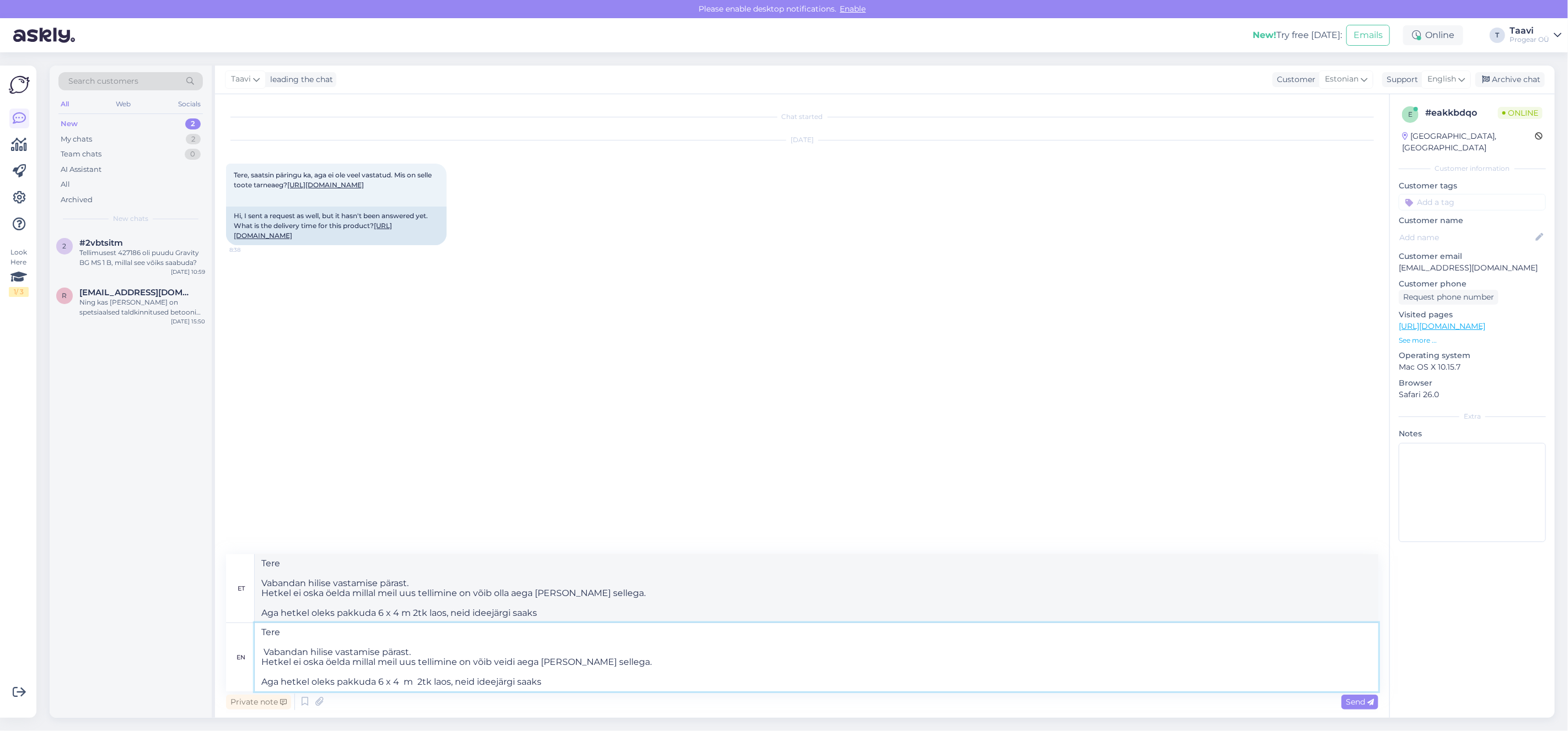
type textarea "Tere Vabandan hilise vastamise pärast. Hetkel ei oska öelda millal meil uus tel…"
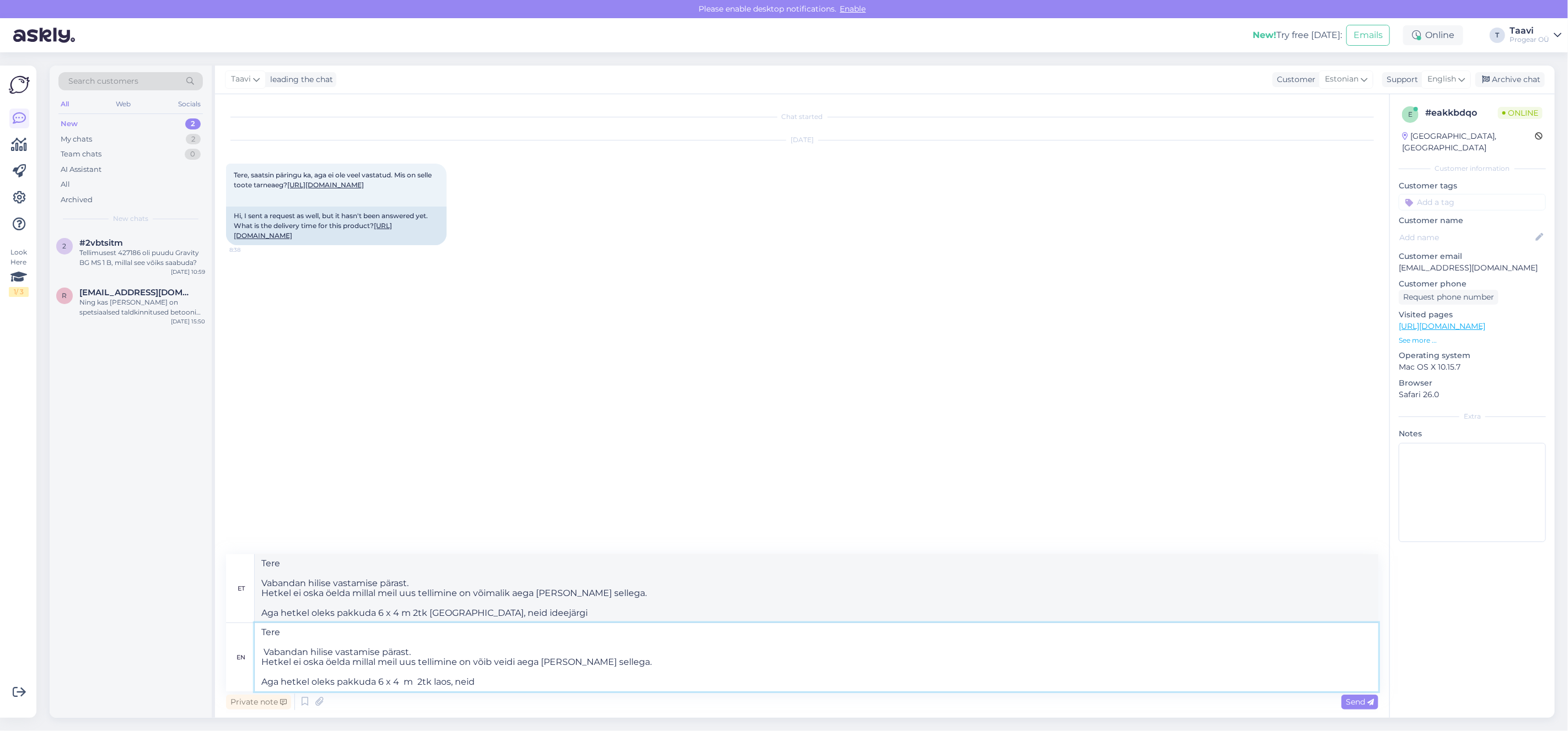
type textarea "Tere Vabandan hilise vastamise pärast. Hetkel ei oska öelda millal meil uus tel…"
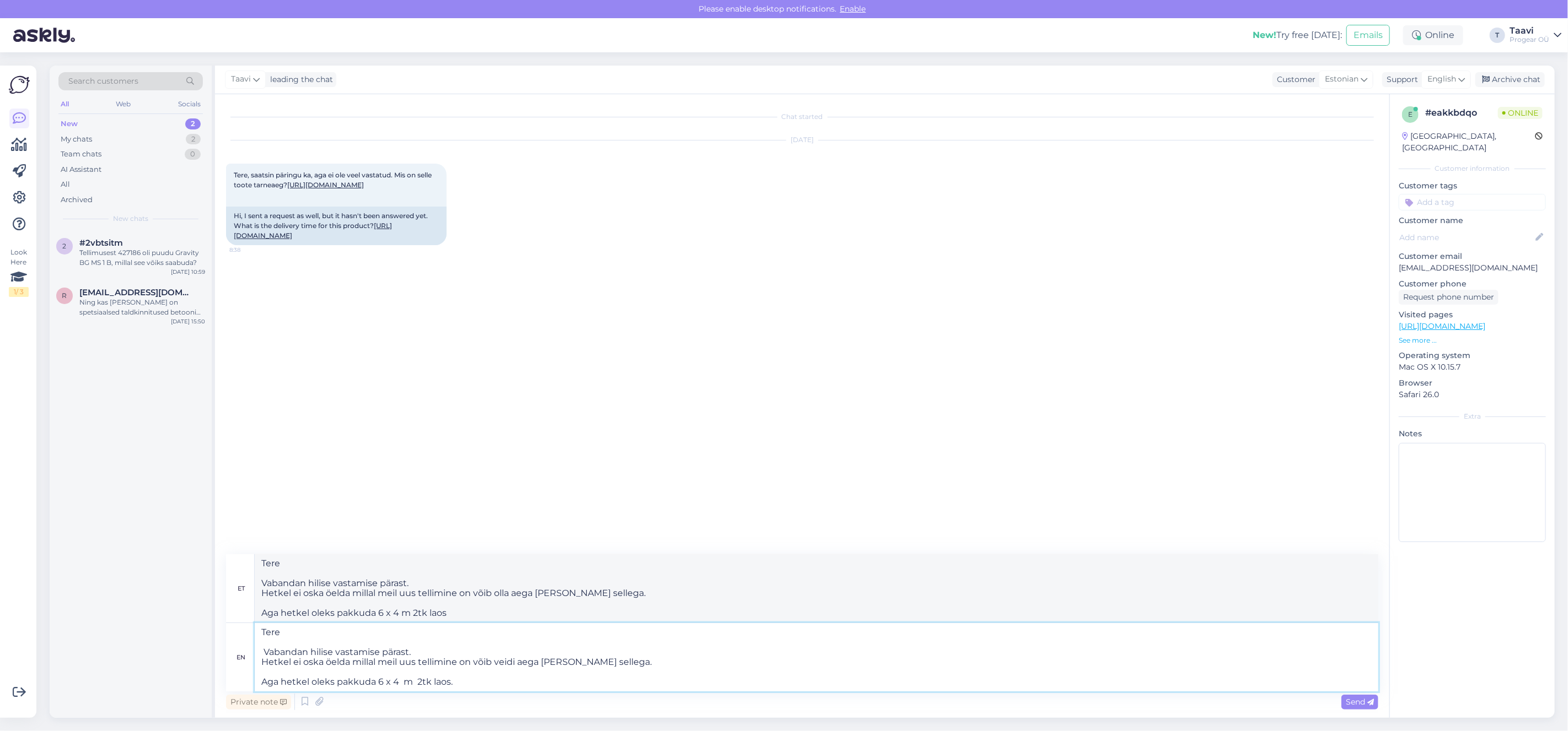
type textarea "Tere Vabandan hilise vastamise pärast. Hetkel ei oska öelda millal meil uus tel…"
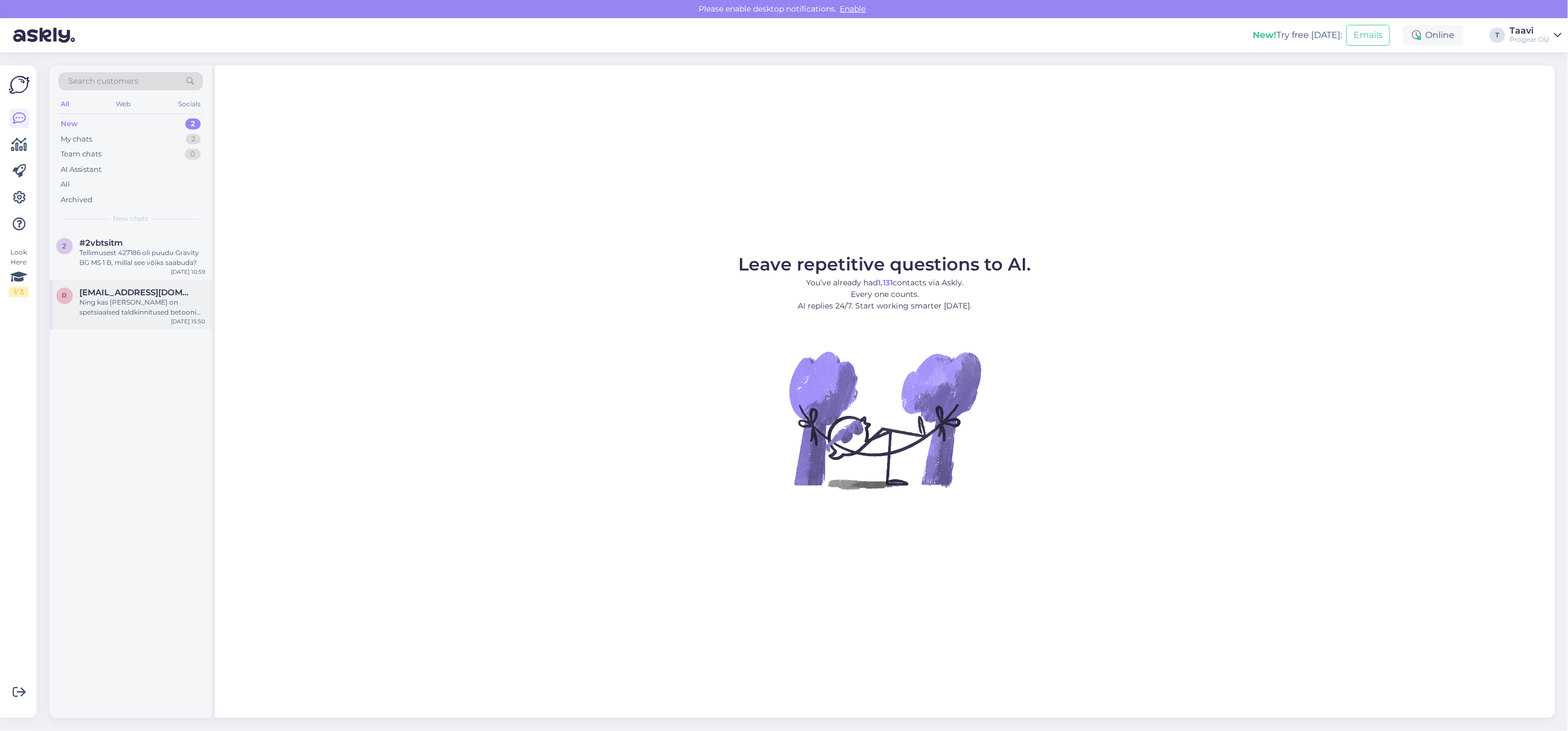
drag, startPoint x: 148, startPoint y: 311, endPoint x: 191, endPoint y: 323, distance: 44.6
click at [149, 312] on div "Ning kas [PERSON_NAME] on spetsiaalsed taldkinnitused betooni jaoks?" at bounding box center [142, 307] width 126 height 20
